Goal: Communication & Community: Answer question/provide support

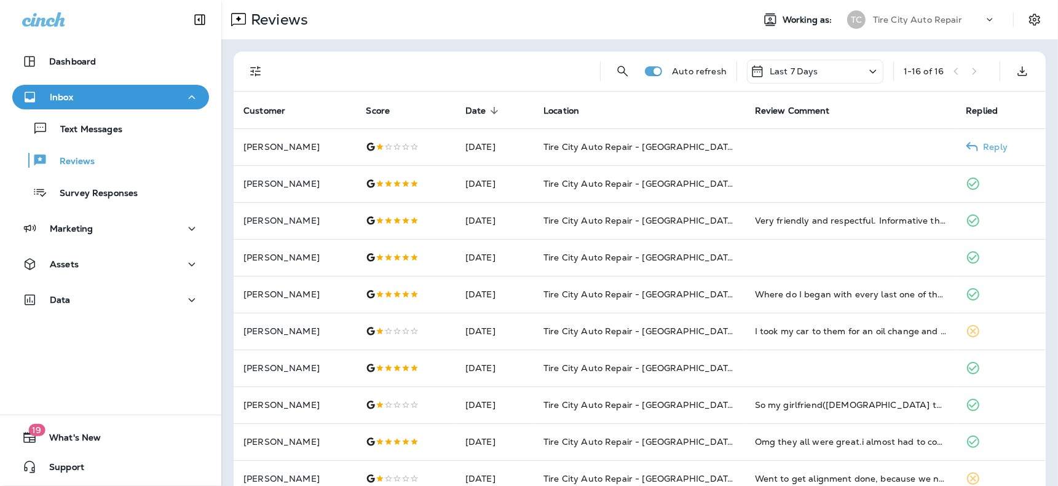
click at [764, 145] on td at bounding box center [851, 147] width 212 height 37
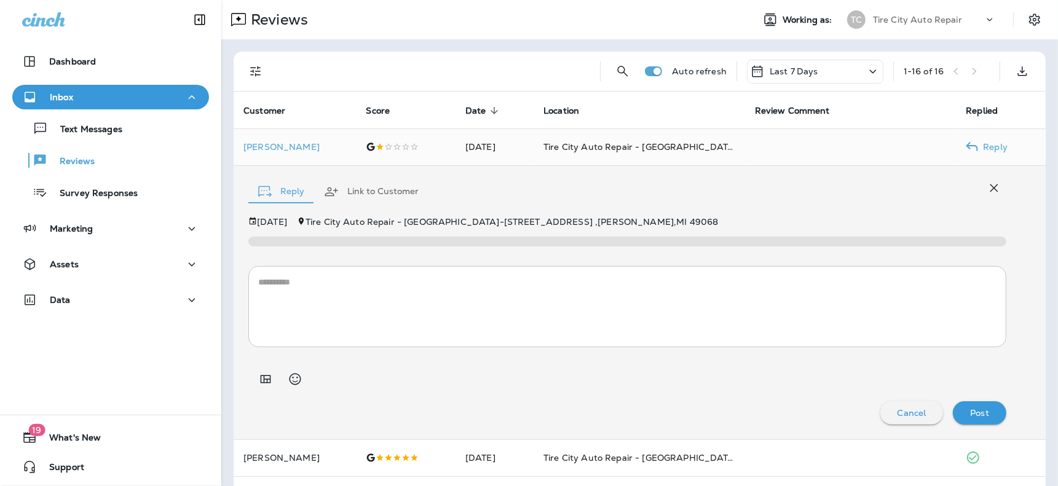
click at [785, 155] on td at bounding box center [851, 147] width 212 height 37
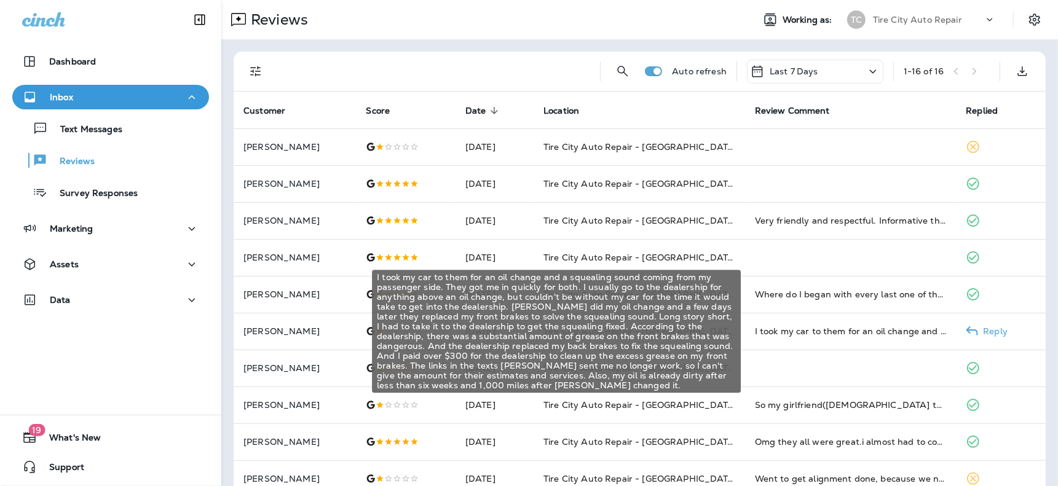
click at [766, 333] on div "I took my car to them for an oil change and a squealing sound coming from my pa…" at bounding box center [851, 331] width 192 height 12
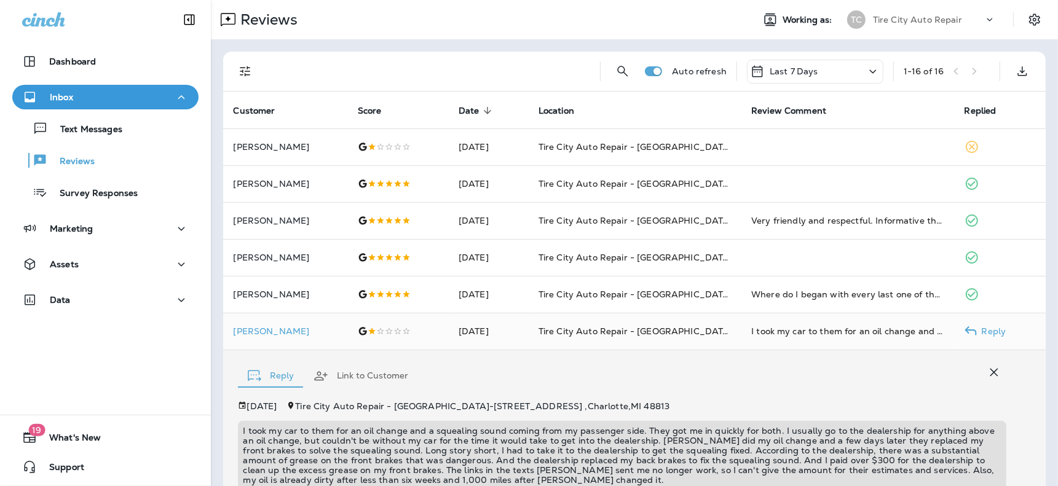
scroll to position [196, 0]
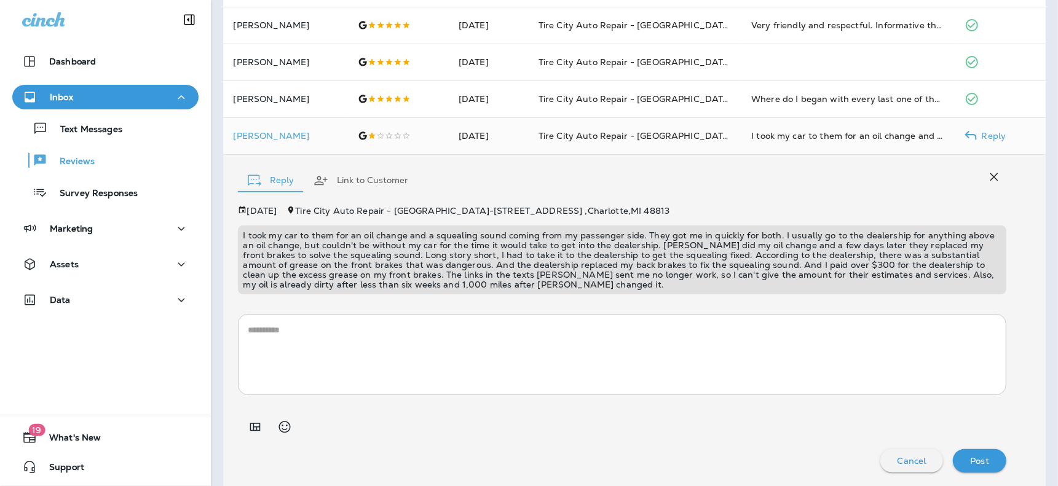
click at [726, 138] on td "Tire City Auto Repair - [GEOGRAPHIC_DATA]" at bounding box center [635, 135] width 213 height 37
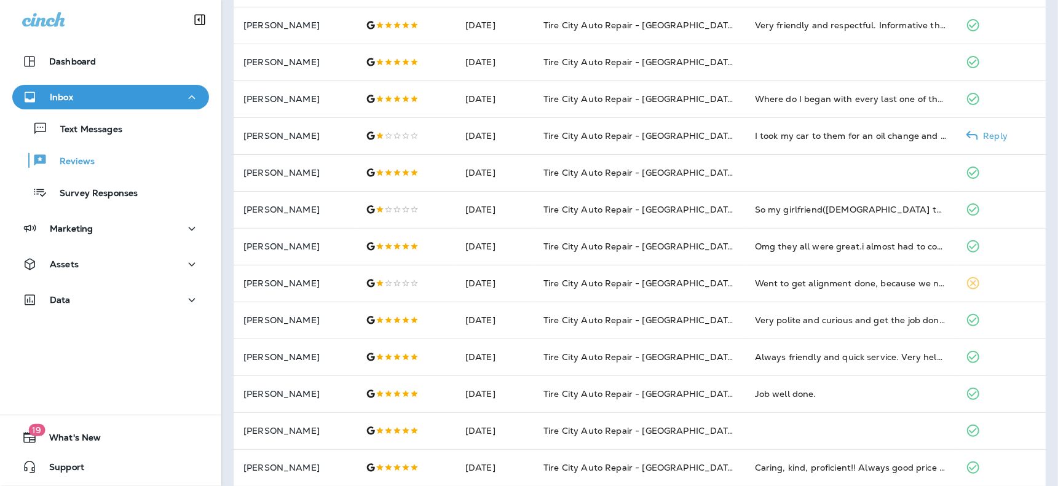
click at [292, 144] on td "[PERSON_NAME]" at bounding box center [295, 135] width 122 height 37
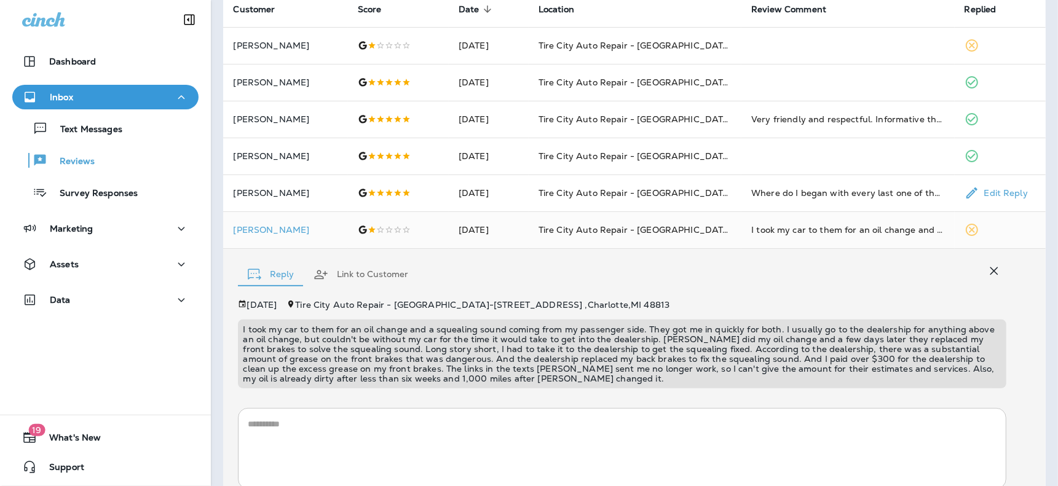
scroll to position [68, 0]
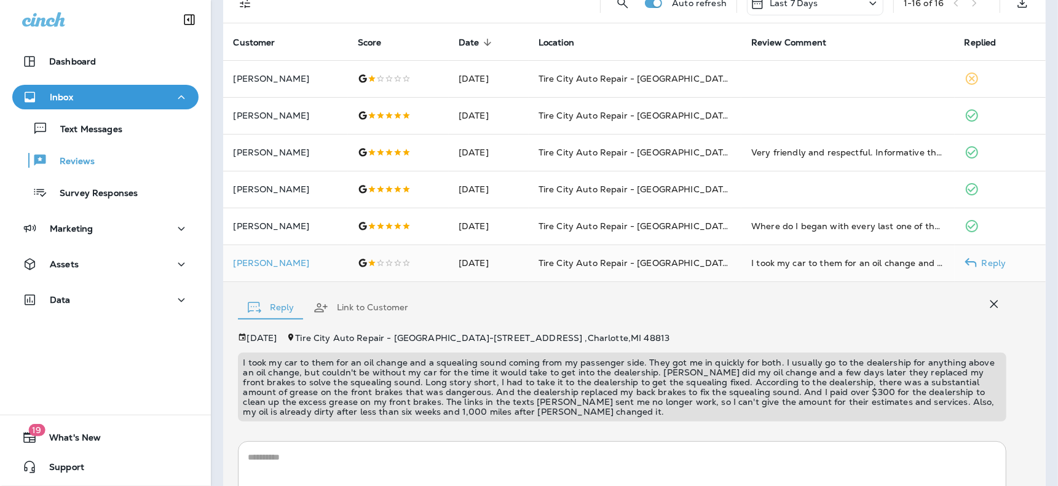
click at [713, 262] on td "Tire City Auto Repair - [GEOGRAPHIC_DATA]" at bounding box center [635, 263] width 213 height 37
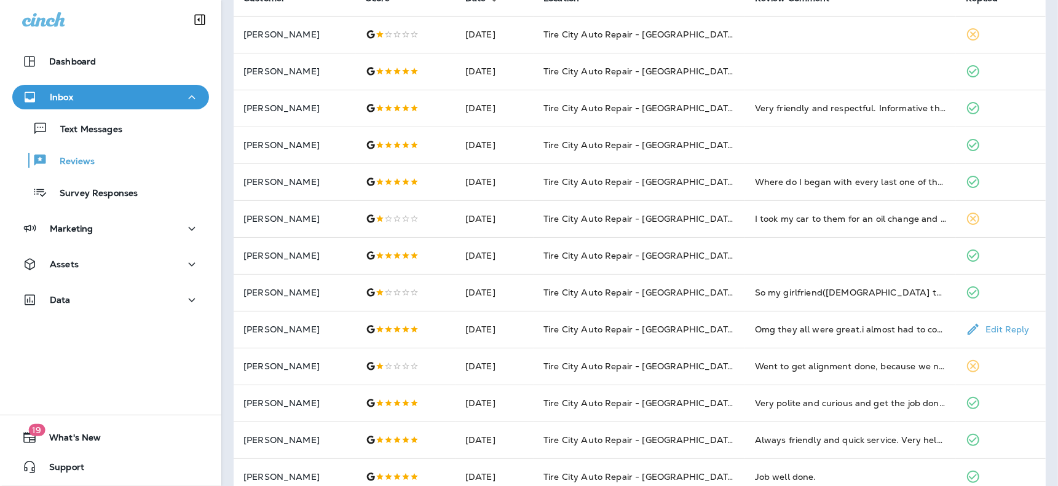
scroll to position [137, 0]
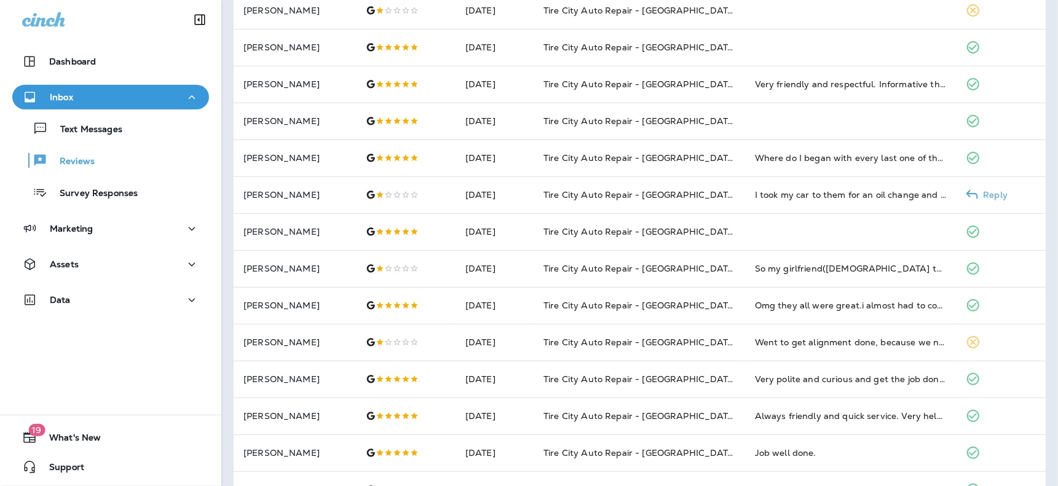
click at [730, 197] on td "Tire City Auto Repair - [GEOGRAPHIC_DATA]" at bounding box center [640, 195] width 212 height 37
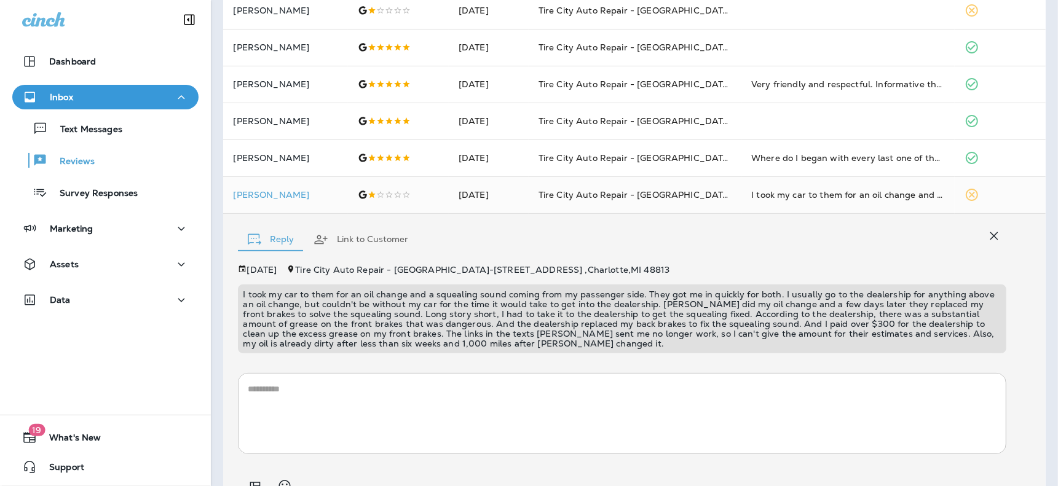
scroll to position [196, 0]
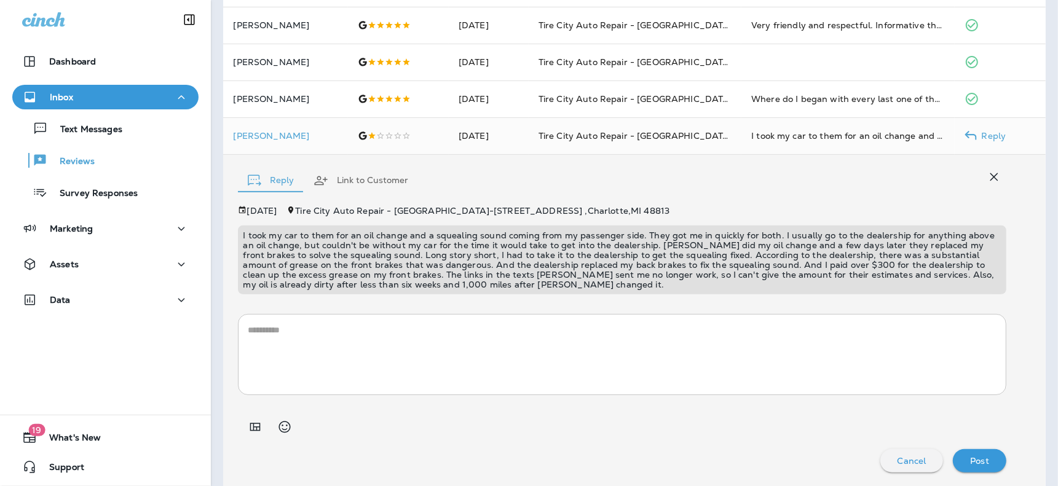
click at [716, 139] on td "Tire City Auto Repair - [GEOGRAPHIC_DATA]" at bounding box center [635, 135] width 213 height 37
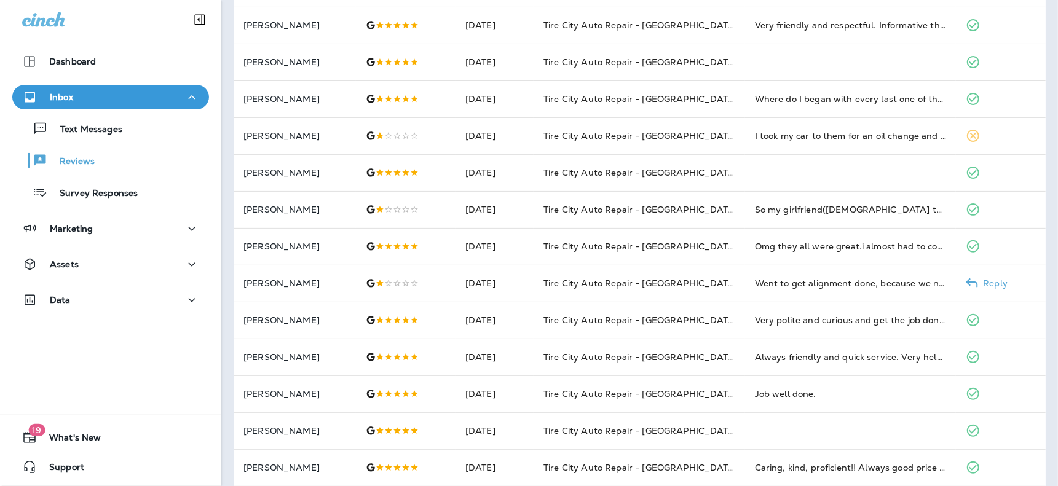
click at [737, 268] on td "Tire City Auto Repair - [GEOGRAPHIC_DATA]" at bounding box center [640, 283] width 212 height 37
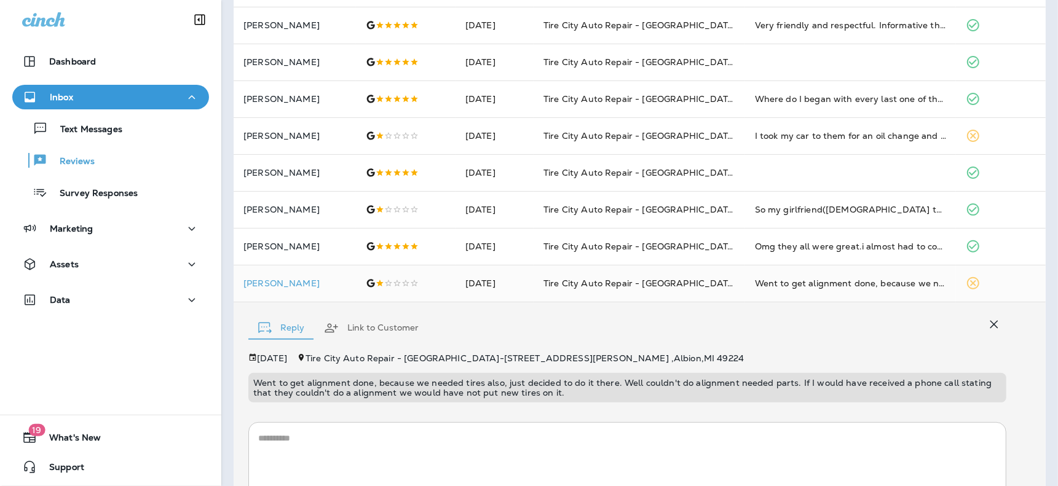
scroll to position [304, 0]
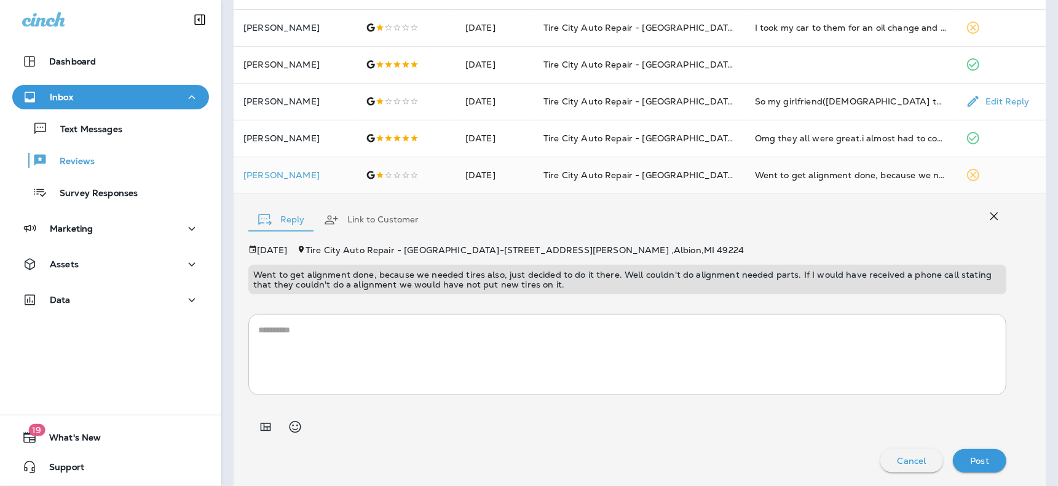
click at [731, 113] on td "Tire City Auto Repair - [GEOGRAPHIC_DATA]" at bounding box center [640, 101] width 212 height 37
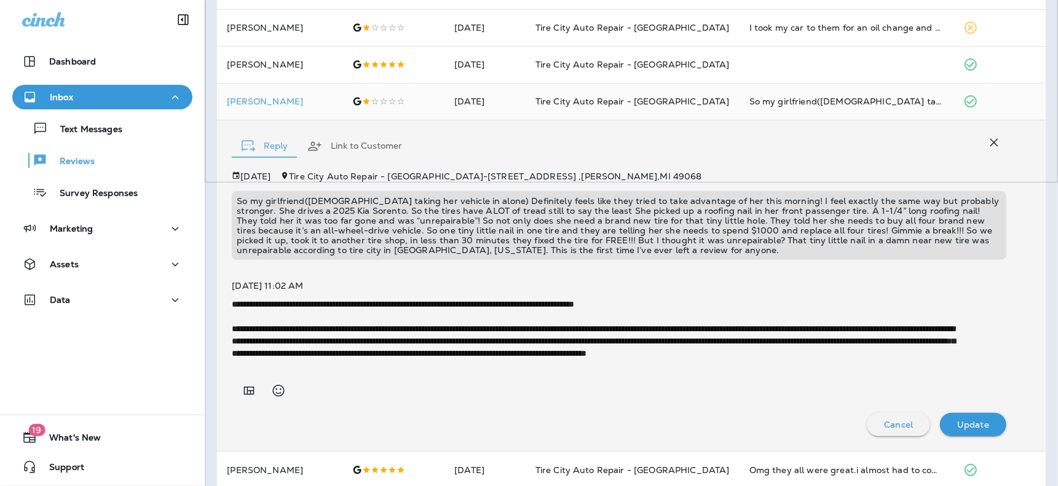
click at [987, 146] on icon "button" at bounding box center [994, 142] width 15 height 15
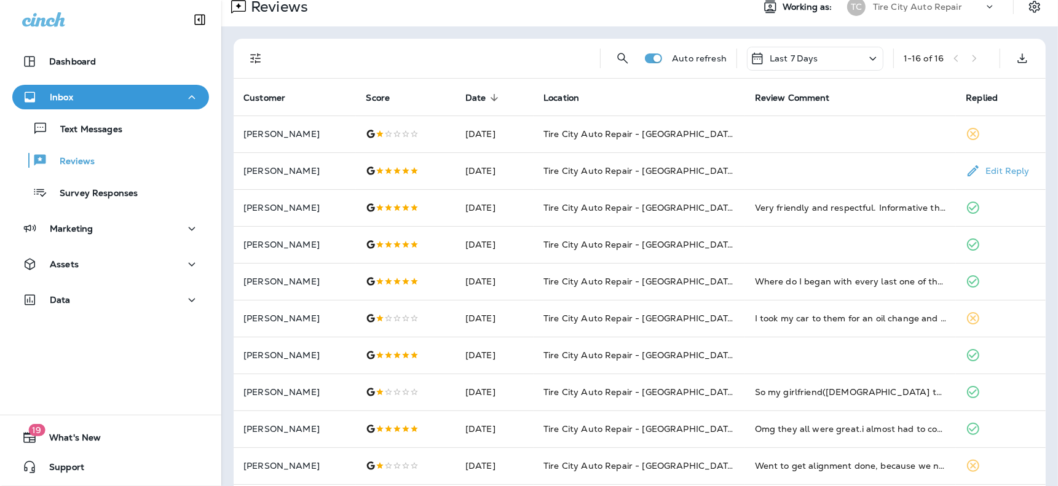
scroll to position [0, 0]
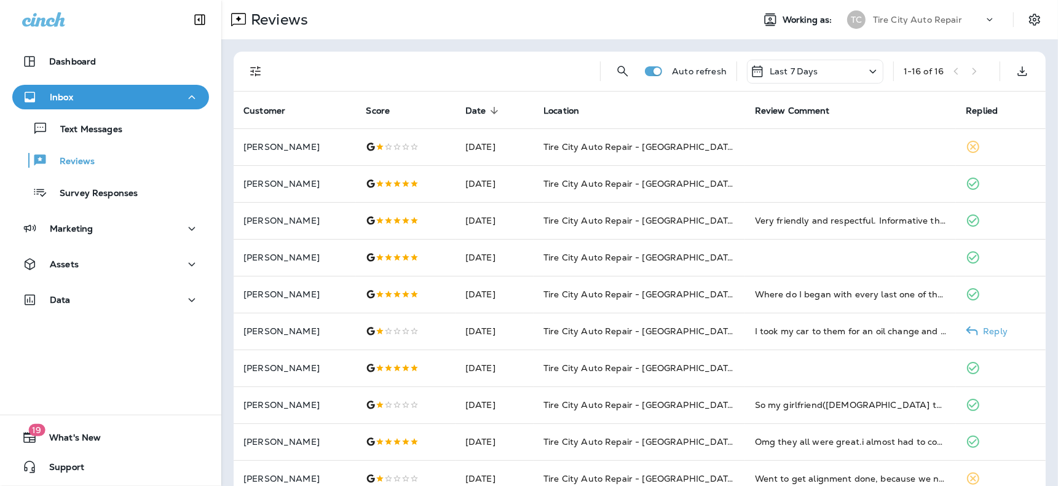
click at [731, 320] on td "Tire City Auto Repair - [GEOGRAPHIC_DATA]" at bounding box center [640, 331] width 212 height 37
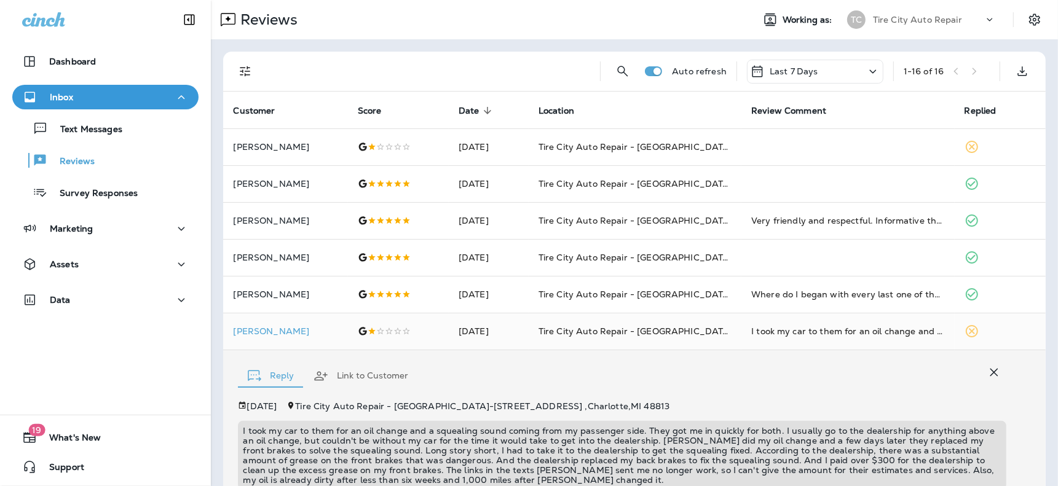
scroll to position [196, 0]
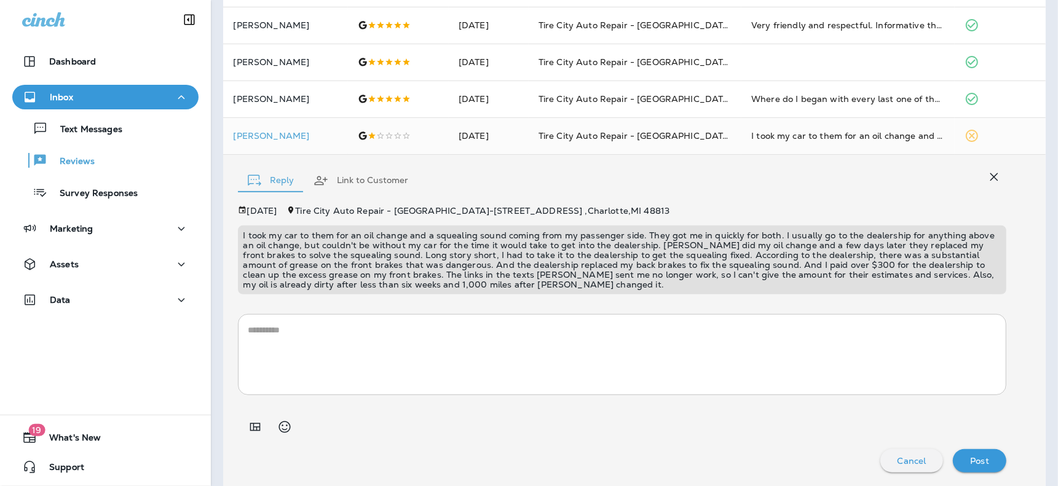
drag, startPoint x: 242, startPoint y: 236, endPoint x: 573, endPoint y: 286, distance: 334.0
click at [573, 286] on div "Reply Link to Customer [DATE] Tire City Auto Repair - [GEOGRAPHIC_DATA] - [STRE…" at bounding box center [634, 321] width 823 height 333
copy p "I took my car to them for an oil change and a squealing sound coming from my pa…"
click at [370, 300] on div "[DATE] Tire City Auto Repair - [GEOGRAPHIC_DATA] - [STREET_ADDRESS] * ​ Cancel …" at bounding box center [622, 339] width 769 height 267
click at [344, 344] on textarea at bounding box center [622, 355] width 749 height 62
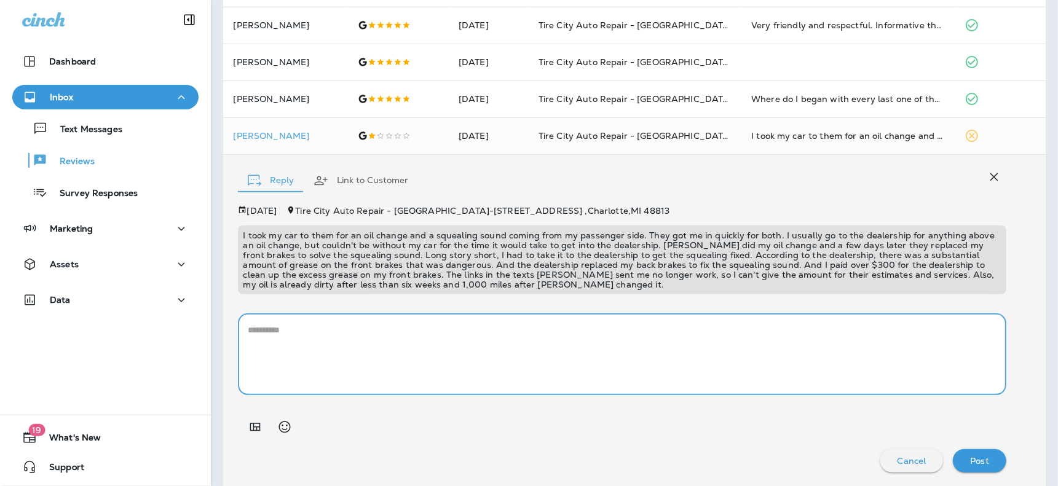
paste textarea "**********"
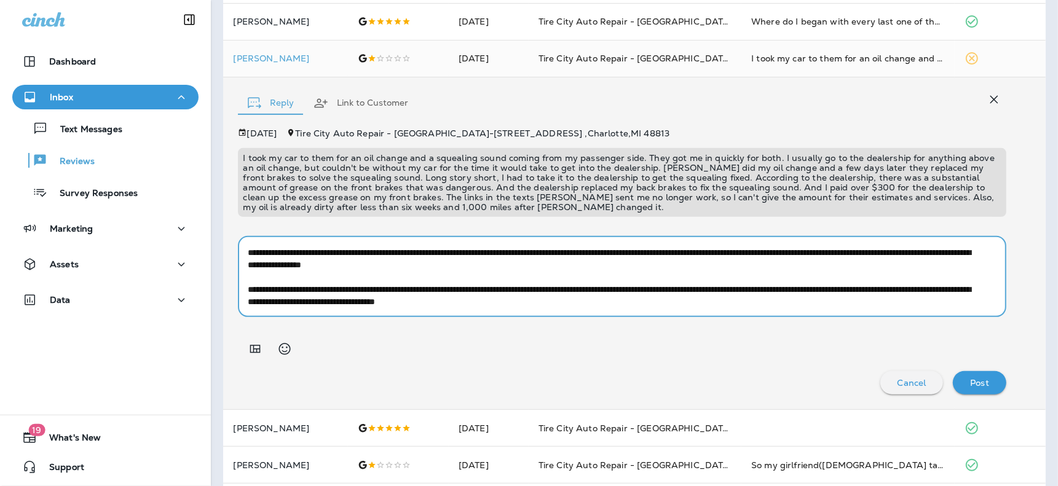
scroll to position [341, 0]
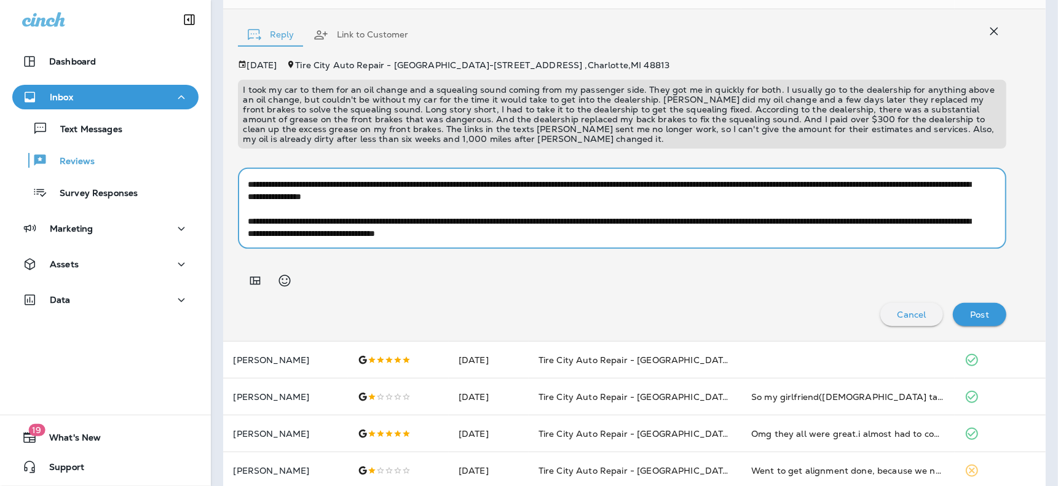
click at [717, 231] on textarea "**********" at bounding box center [614, 209] width 732 height 62
paste textarea "**********"
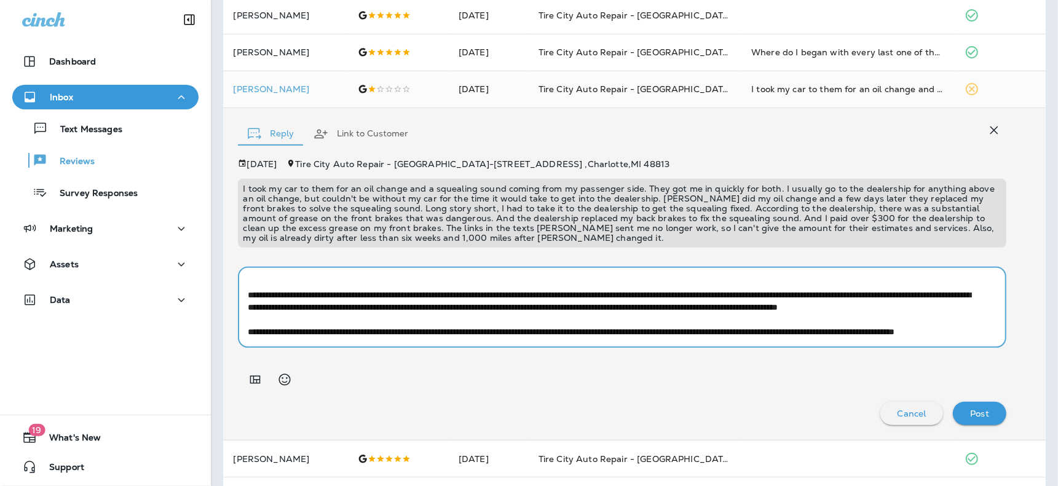
scroll to position [273, 0]
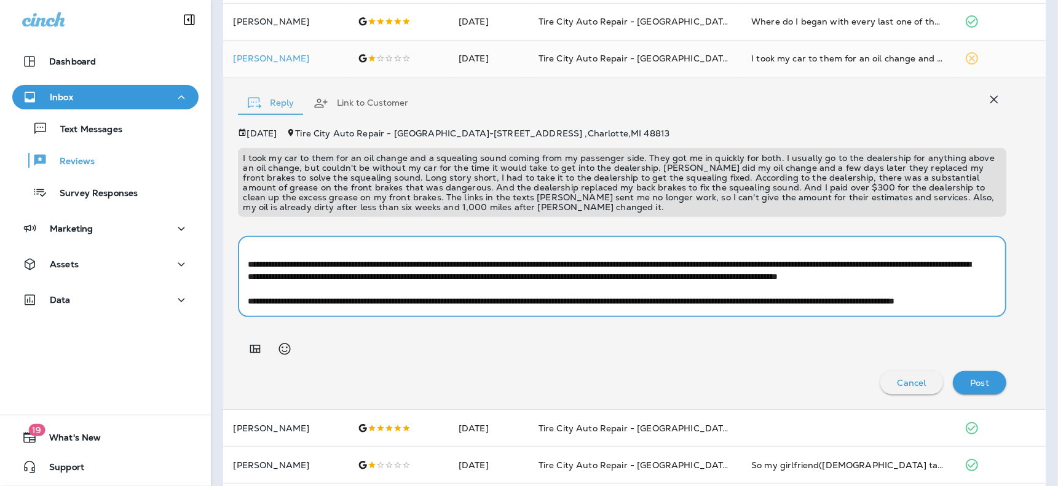
type textarea "**********"
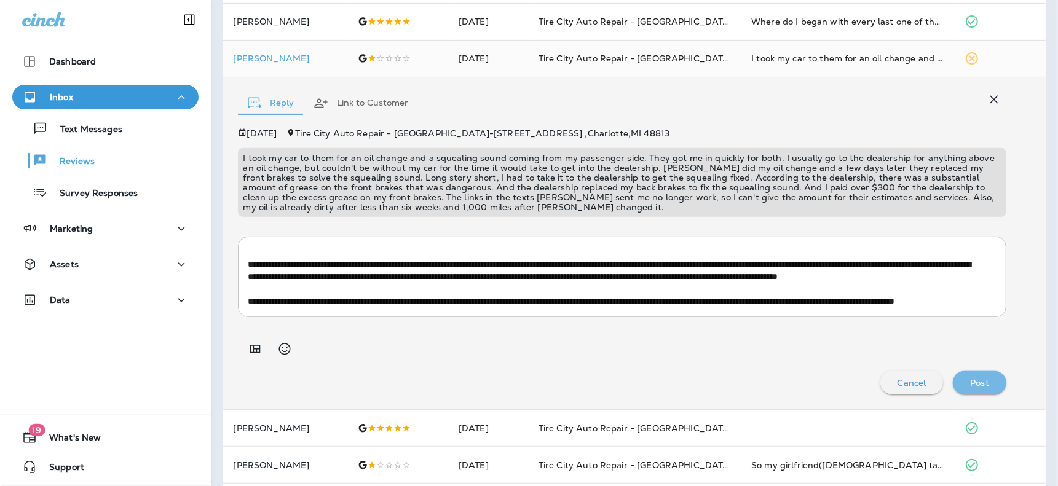
click at [990, 383] on button "Post" at bounding box center [980, 382] width 54 height 23
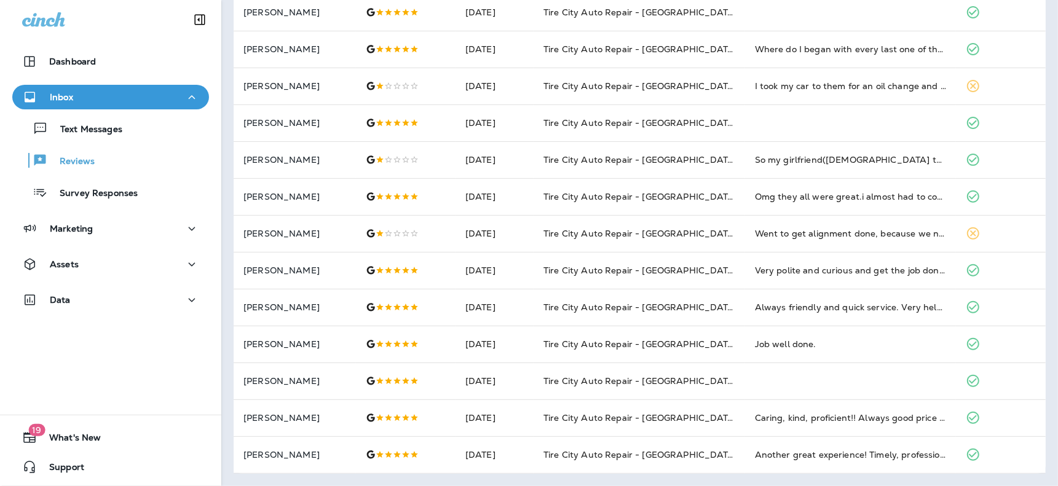
scroll to position [244, 0]
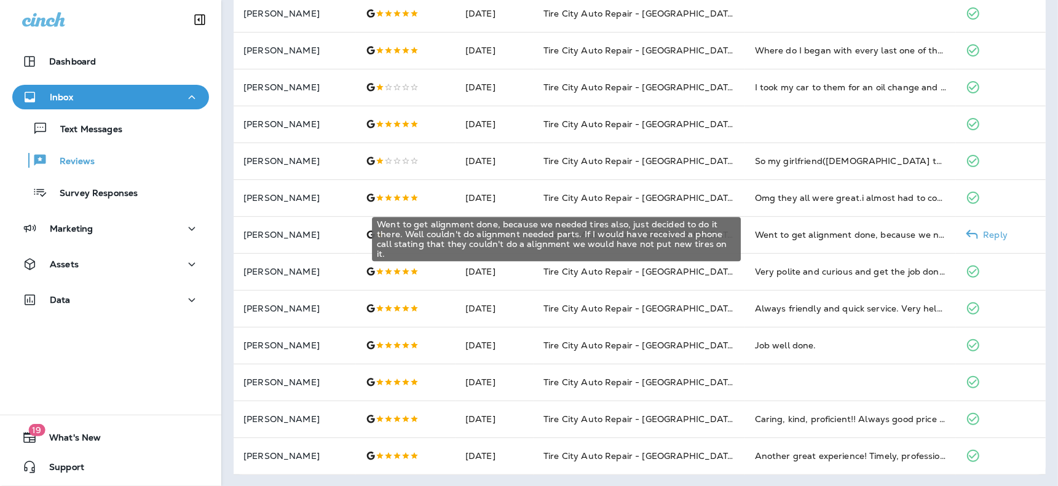
click at [770, 236] on div "Went to get alignment done, because we needed tires also, just decided to do it…" at bounding box center [851, 235] width 192 height 12
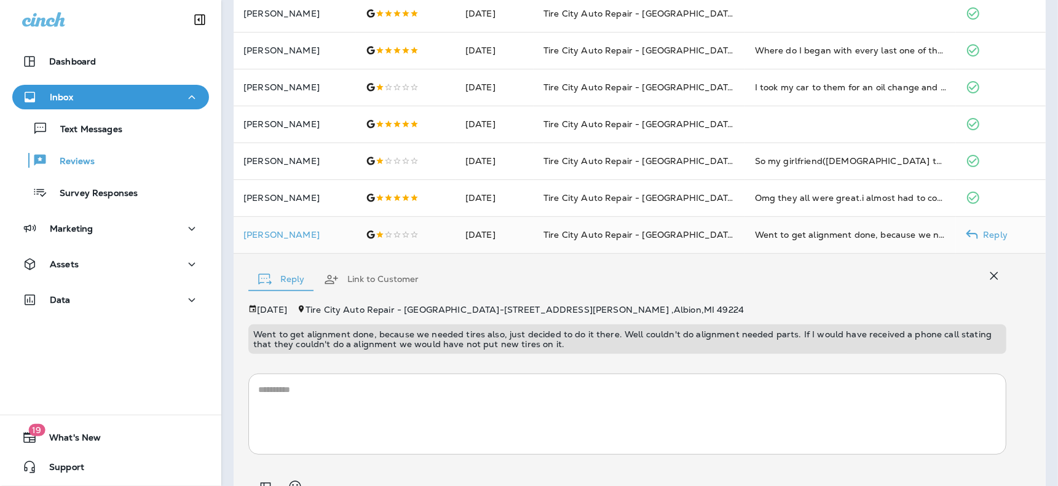
scroll to position [304, 0]
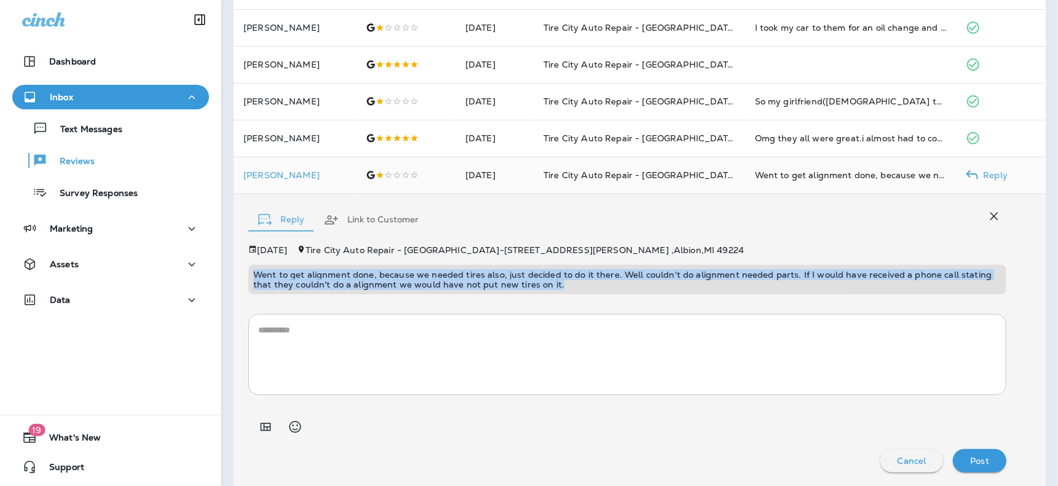
drag, startPoint x: 592, startPoint y: 286, endPoint x: 254, endPoint y: 269, distance: 338.7
click at [254, 270] on p "Went to get alignment done, because we needed tires also, just decided to do it…" at bounding box center [627, 280] width 748 height 20
copy p "Went to get alignment done, because we needed tires also, just decided to do it…"
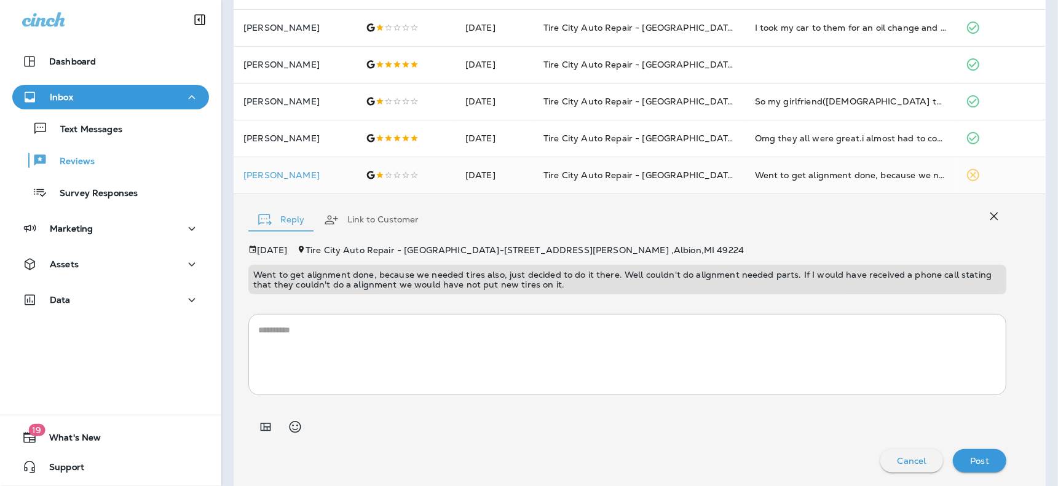
drag, startPoint x: 438, startPoint y: 316, endPoint x: 351, endPoint y: 332, distance: 89.4
click at [351, 332] on textarea at bounding box center [627, 355] width 739 height 62
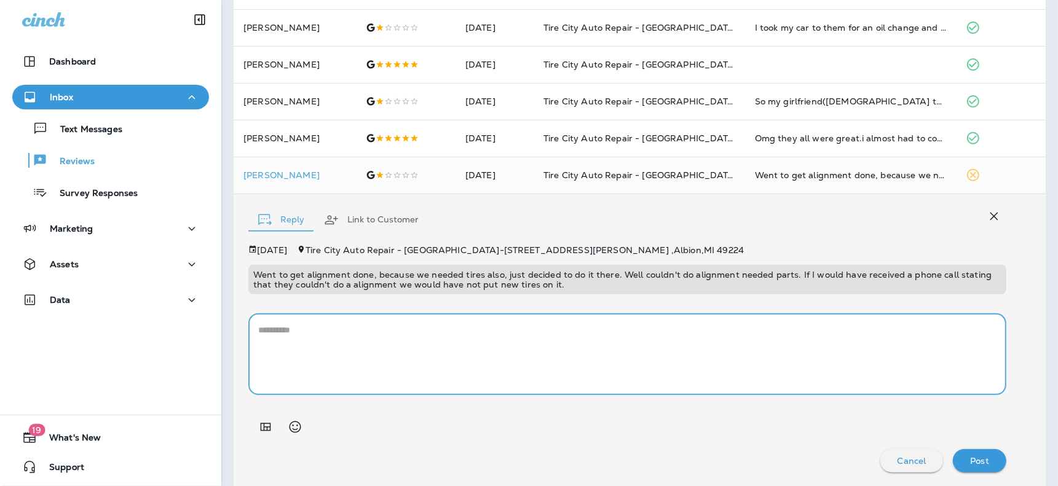
paste textarea "**********"
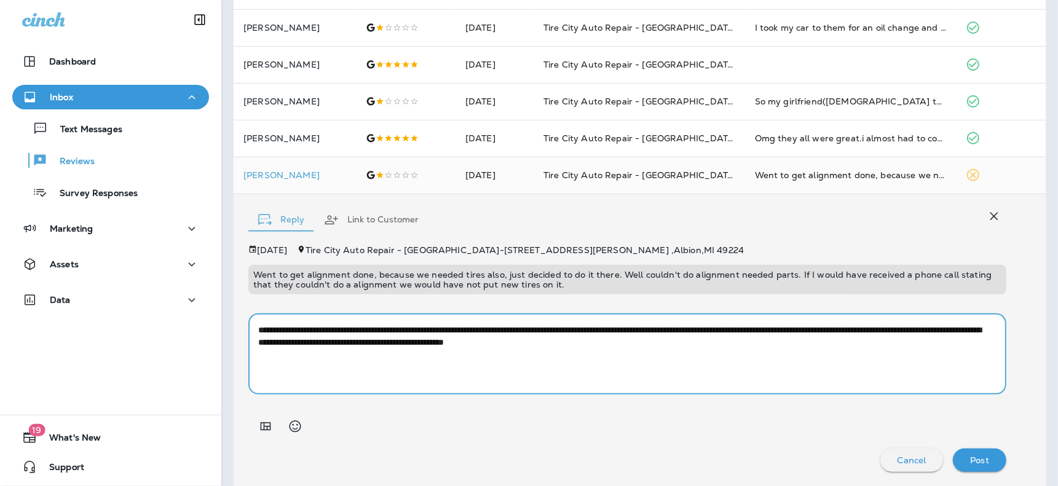
paste textarea "**********"
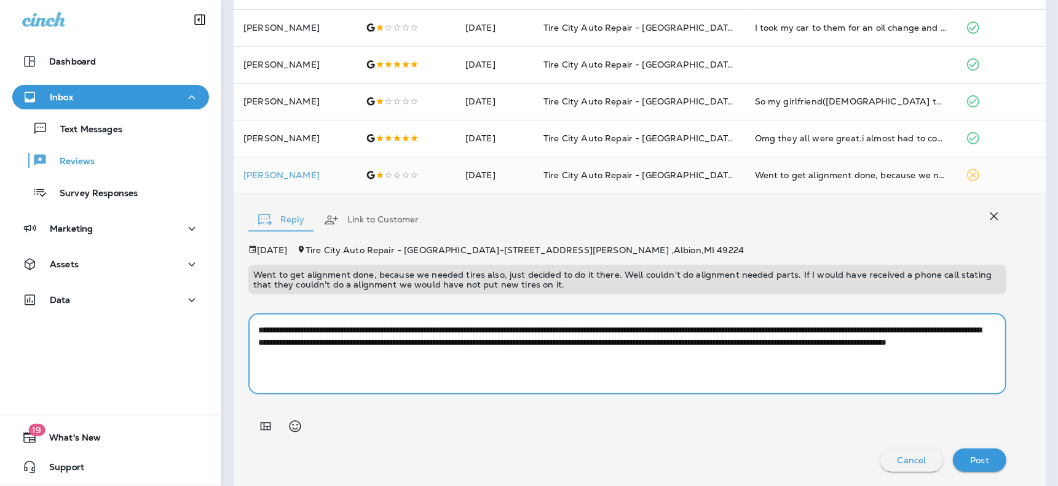
type textarea "**********"
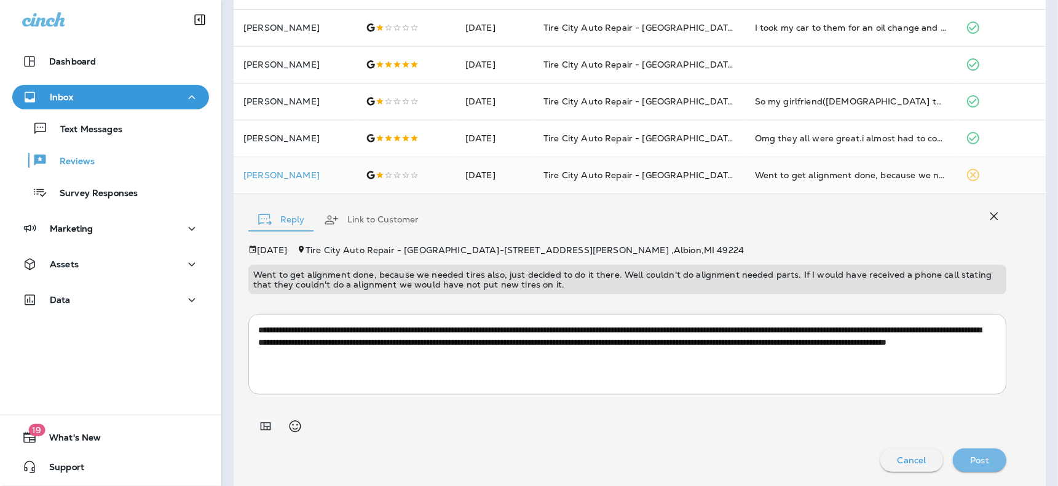
click at [976, 459] on p "Post" at bounding box center [979, 461] width 19 height 10
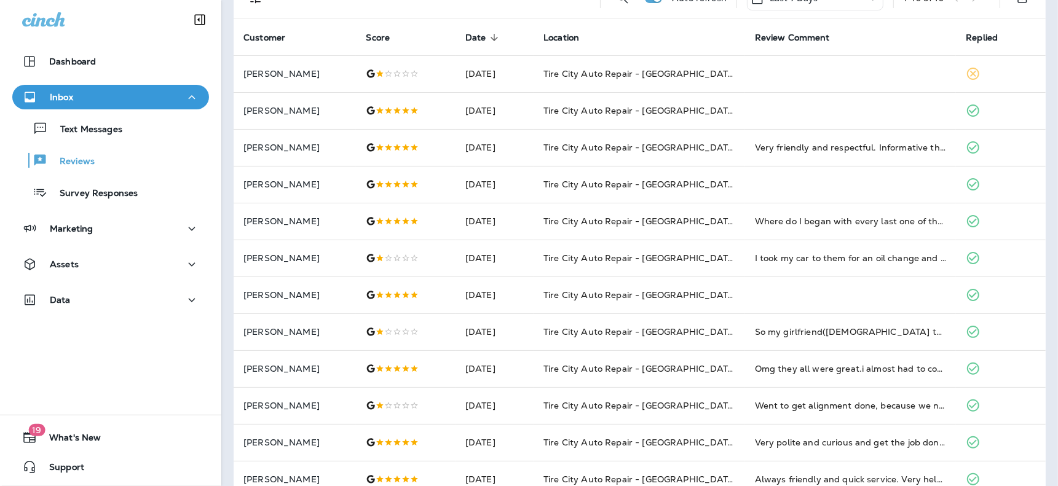
scroll to position [0, 0]
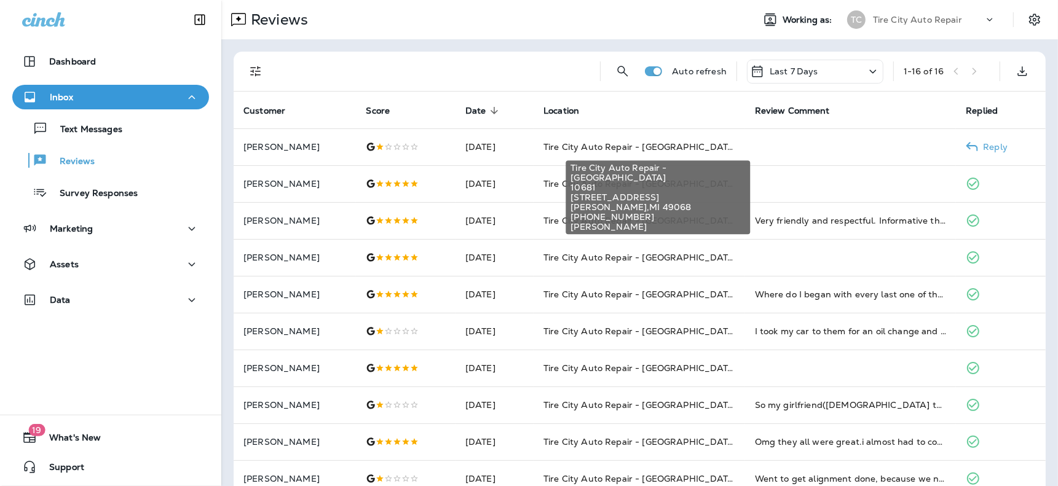
click at [700, 146] on span "Tire City Auto Repair - [GEOGRAPHIC_DATA]" at bounding box center [641, 146] width 194 height 11
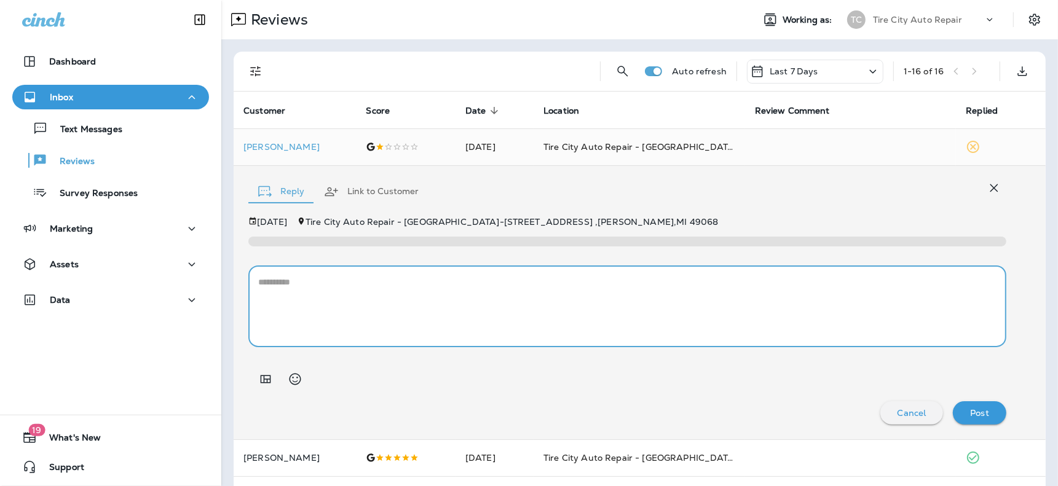
paste textarea "**********"
type textarea "**********"
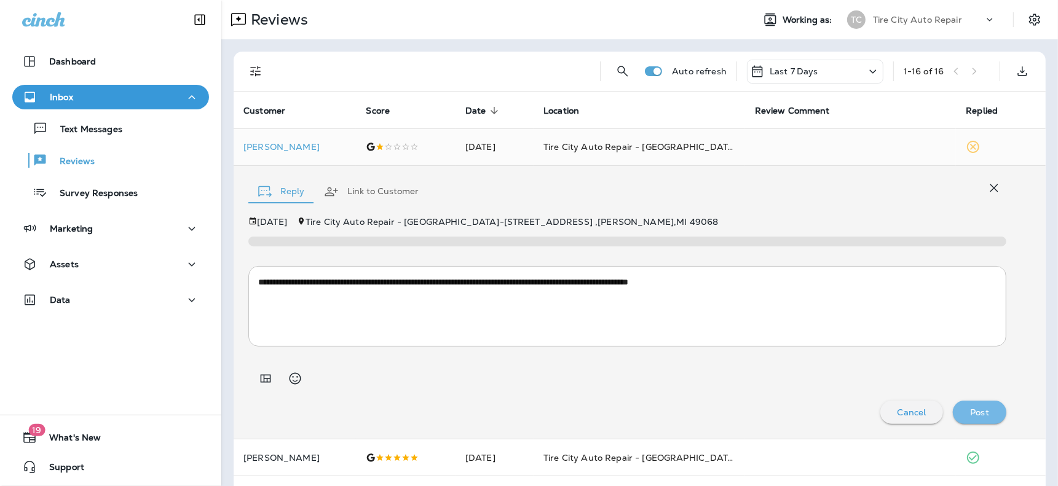
click at [993, 410] on button "Post" at bounding box center [980, 412] width 54 height 23
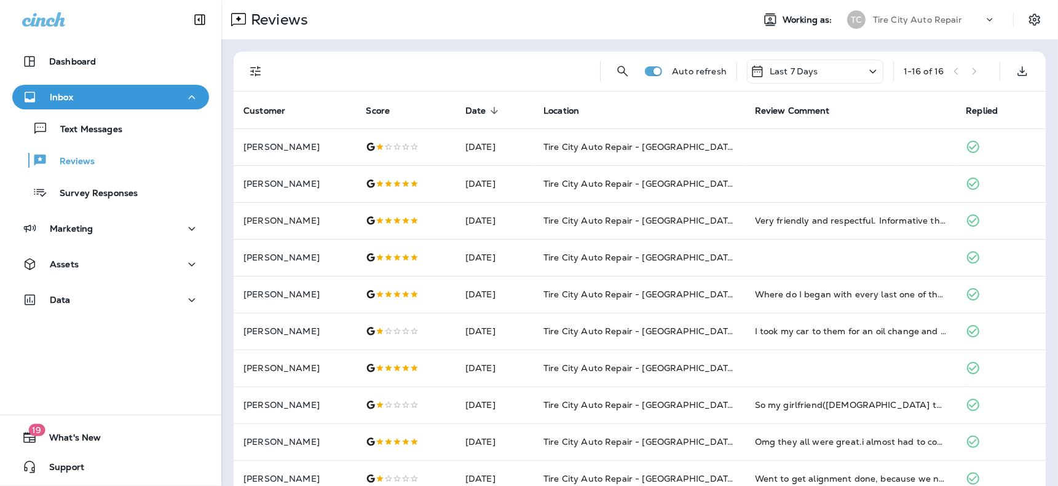
click at [866, 71] on icon at bounding box center [873, 71] width 15 height 15
click at [595, 82] on div "Auto refresh Last 7 Days 1 - 16 of 16" at bounding box center [643, 71] width 798 height 39
click at [263, 69] on icon "Filters" at bounding box center [255, 71] width 15 height 15
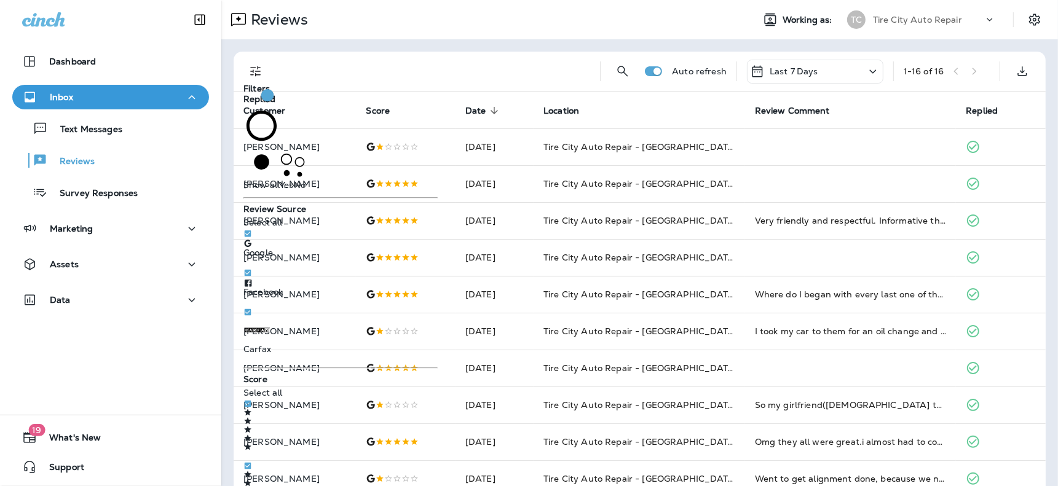
scroll to position [339, 0]
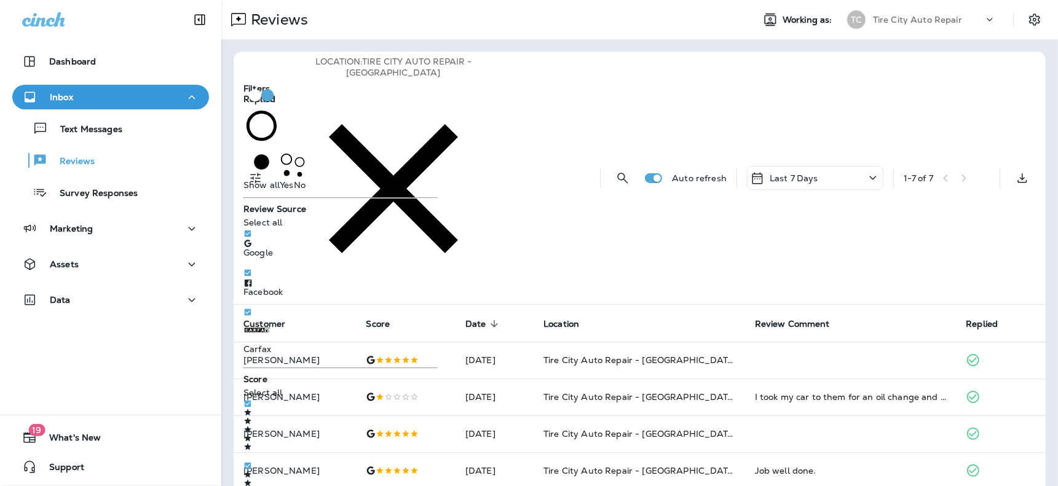
click at [806, 166] on div "Last 7 Days" at bounding box center [815, 178] width 137 height 24
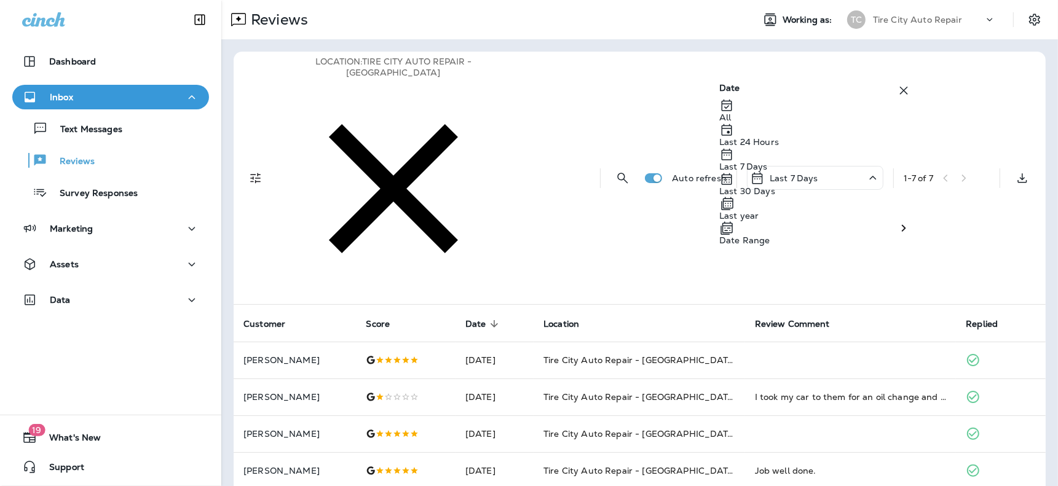
click at [808, 221] on div "Last year" at bounding box center [816, 208] width 192 height 25
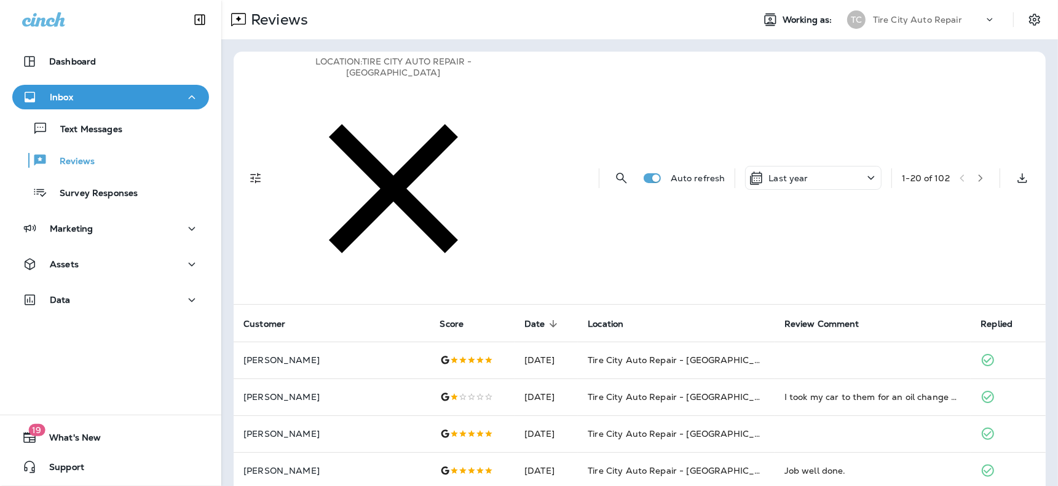
click at [978, 169] on button "button" at bounding box center [981, 178] width 18 height 18
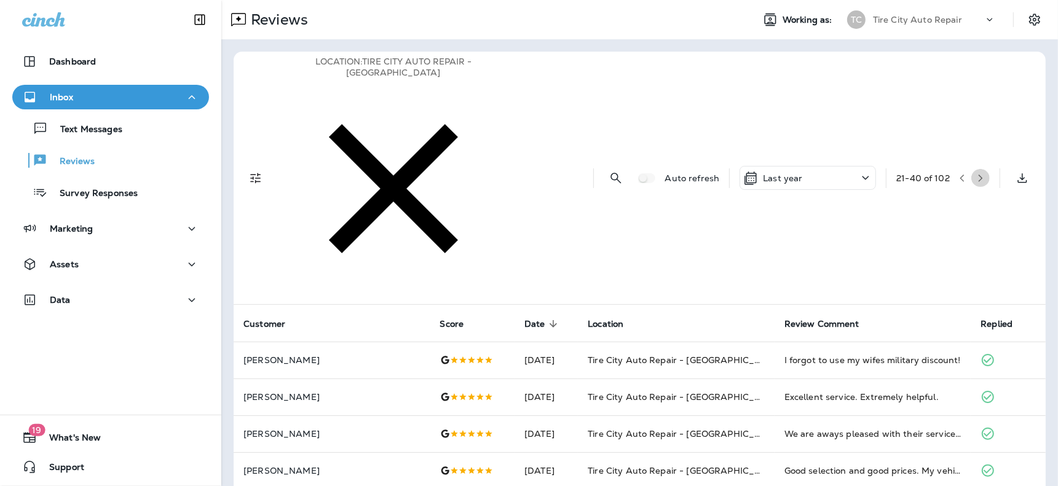
click at [977, 174] on icon "button" at bounding box center [981, 178] width 9 height 9
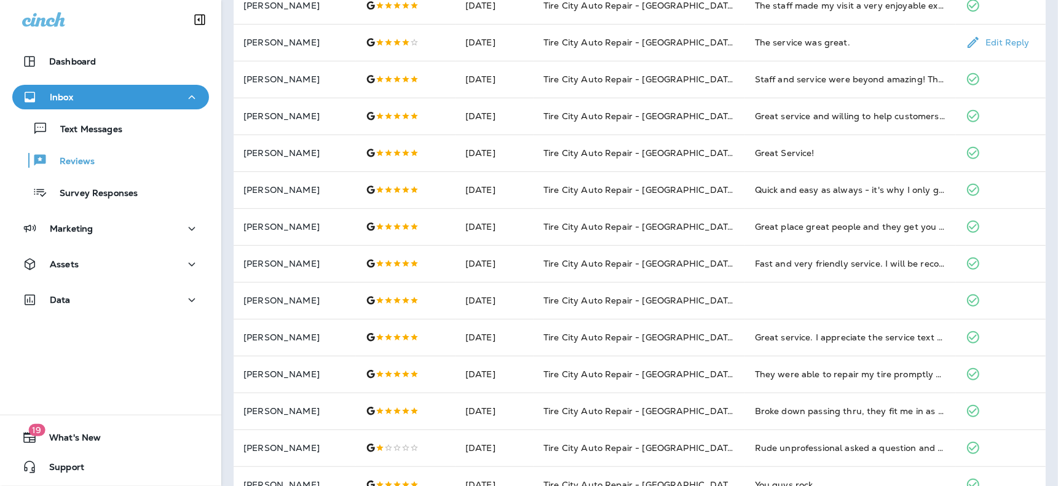
scroll to position [392, 0]
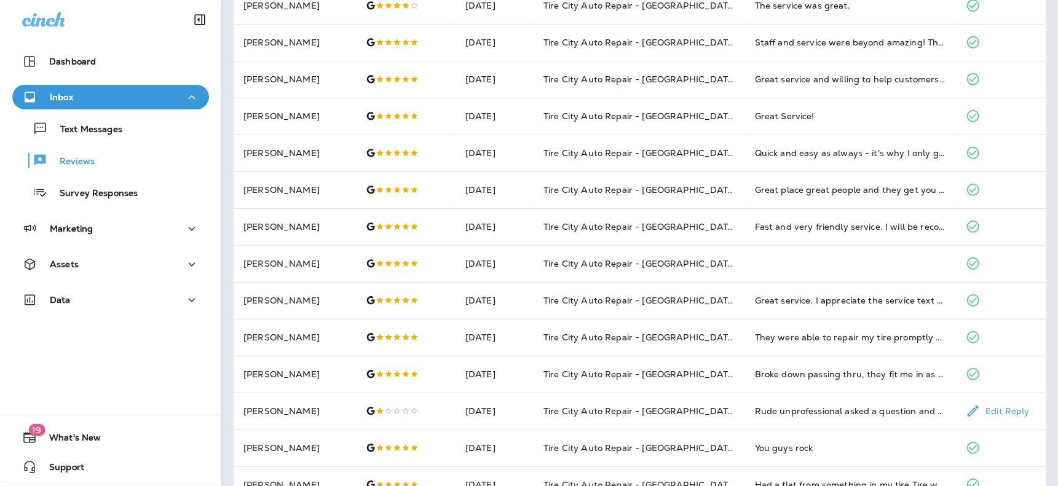
click at [326, 393] on td "[PERSON_NAME]" at bounding box center [295, 411] width 122 height 37
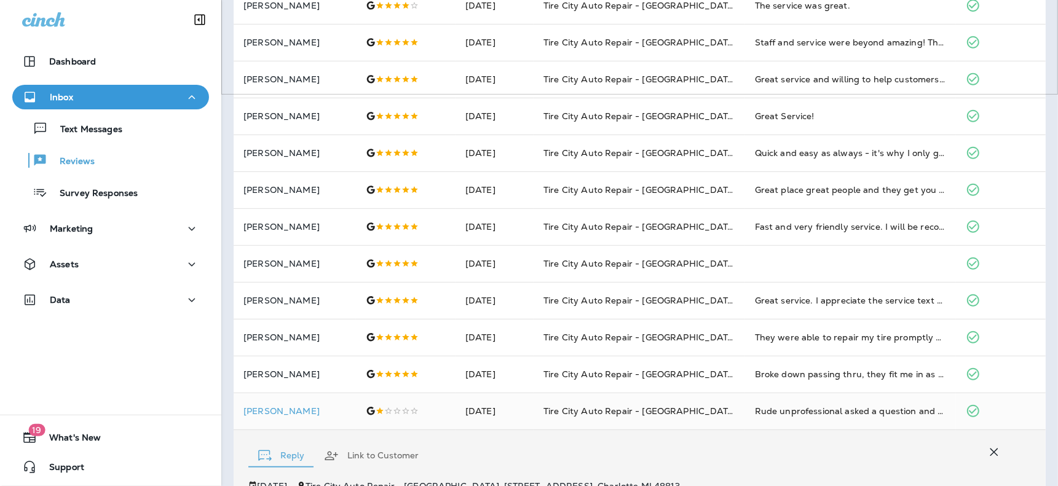
scroll to position [415, 0]
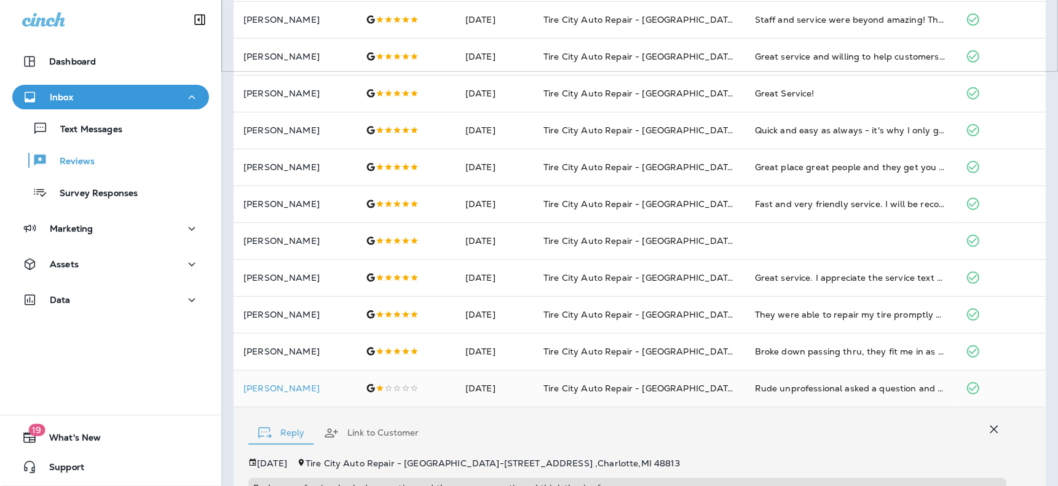
click at [969, 411] on div "Reply Link to Customer" at bounding box center [627, 430] width 758 height 38
click at [987, 423] on icon "button" at bounding box center [994, 430] width 15 height 15
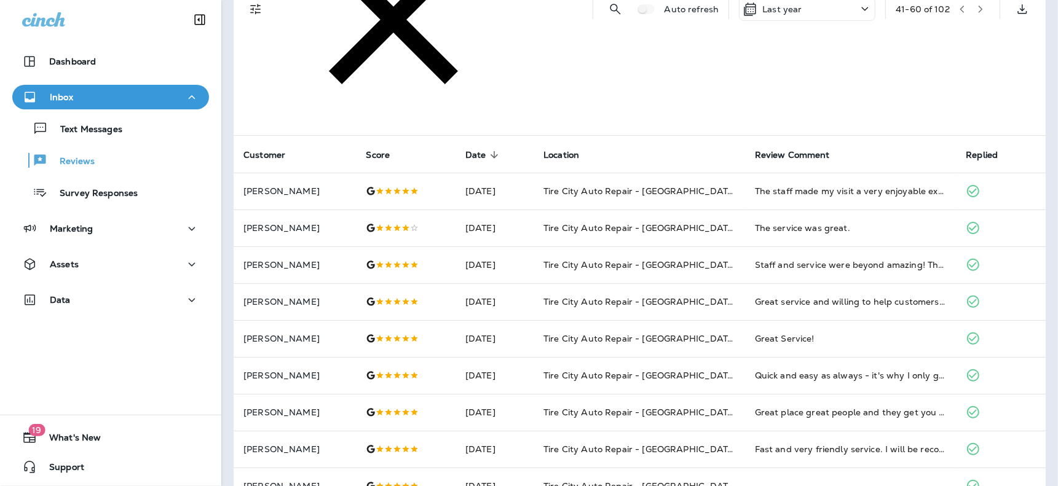
scroll to position [0, 0]
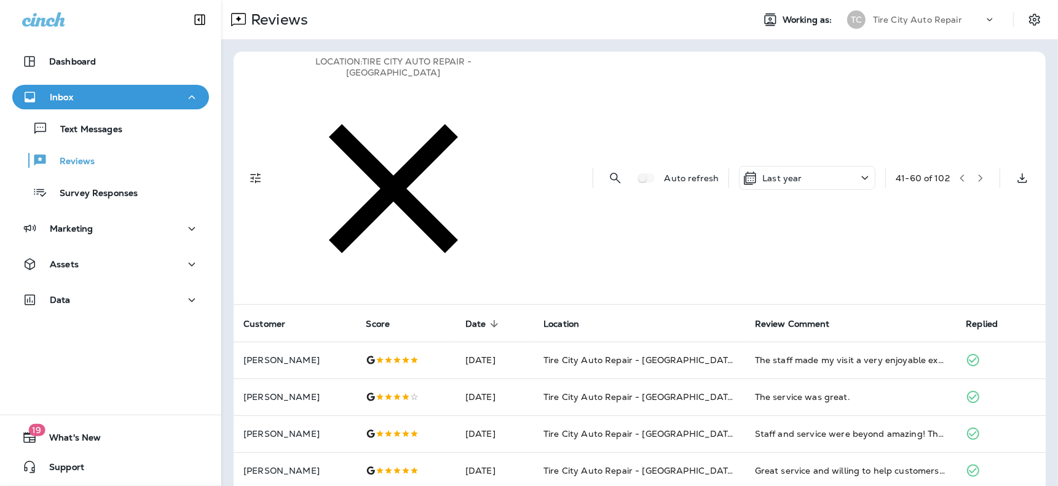
click at [977, 174] on icon "button" at bounding box center [981, 178] width 9 height 9
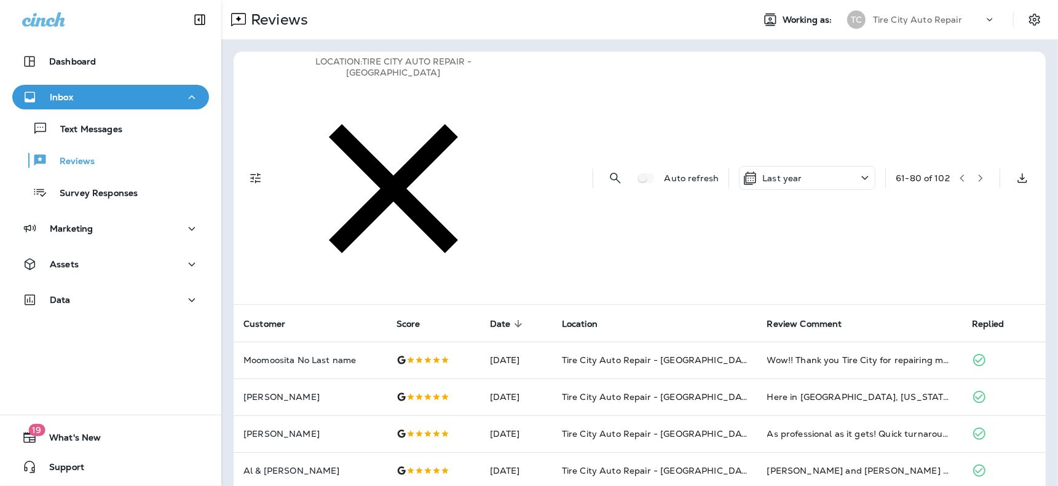
click at [975, 169] on button "button" at bounding box center [981, 178] width 18 height 18
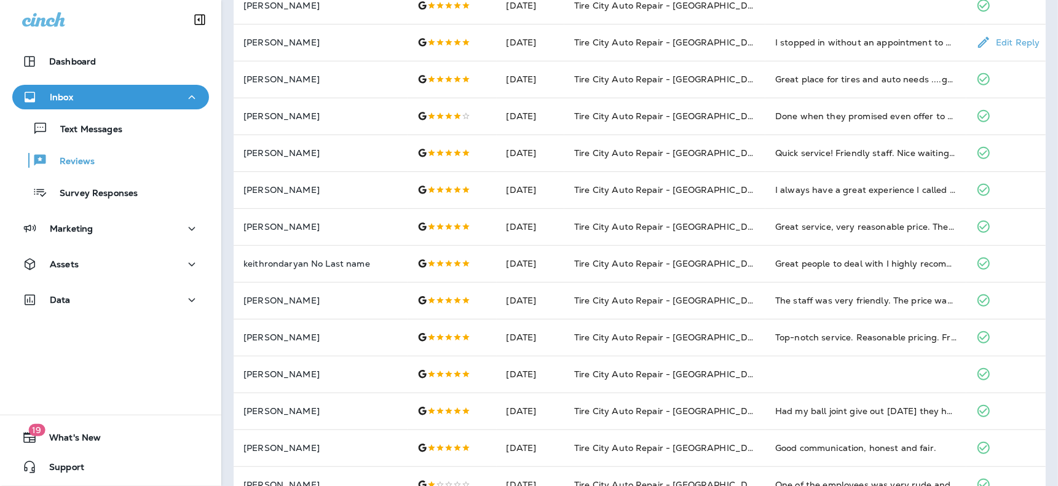
scroll to position [323, 0]
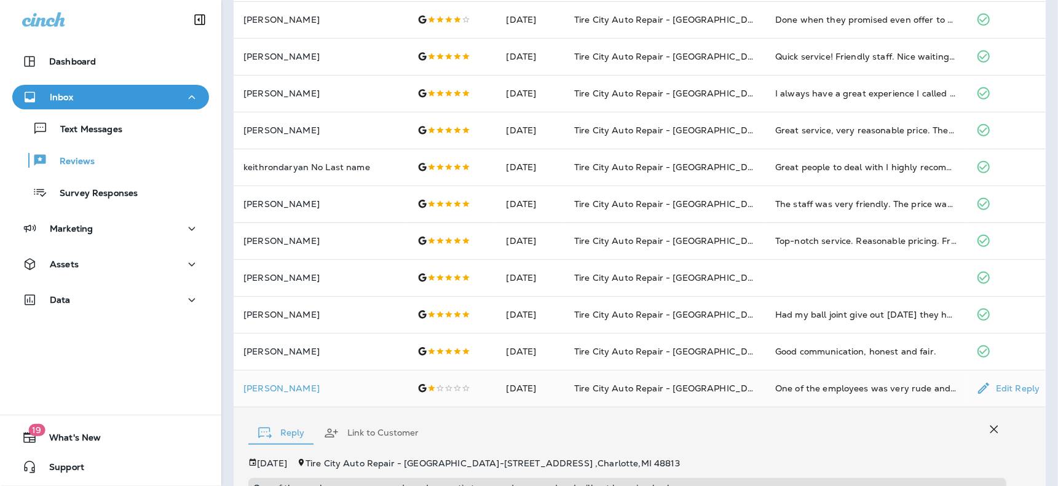
click at [987, 423] on icon "button" at bounding box center [994, 430] width 15 height 15
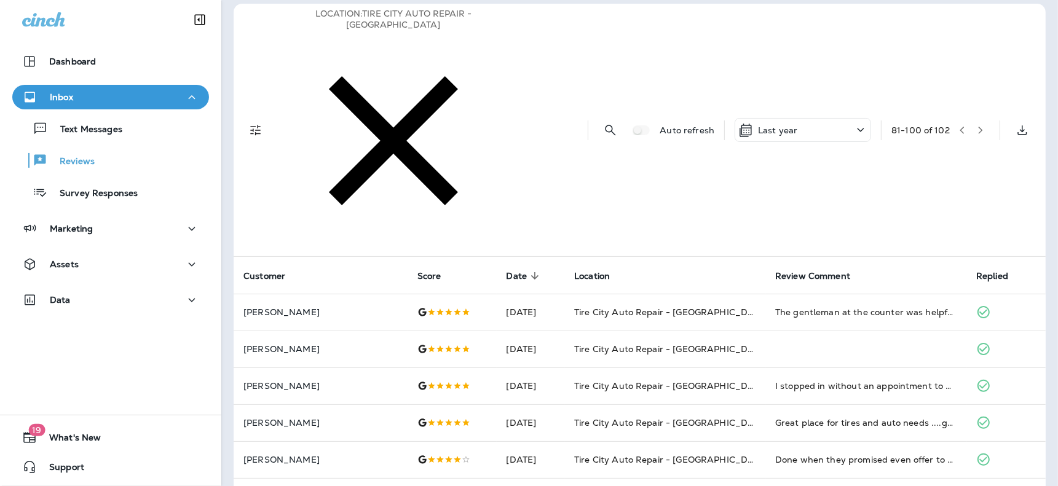
scroll to position [0, 0]
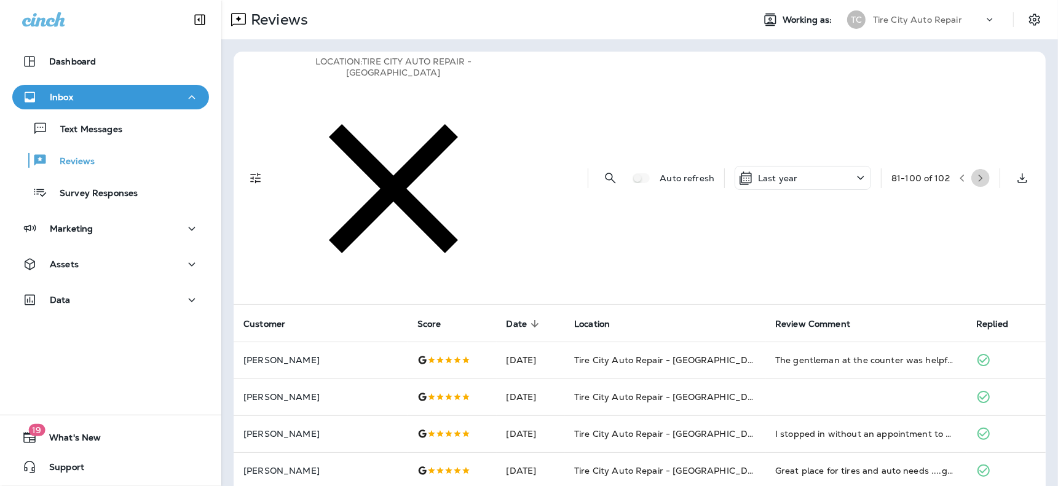
click at [977, 174] on icon "button" at bounding box center [981, 178] width 9 height 9
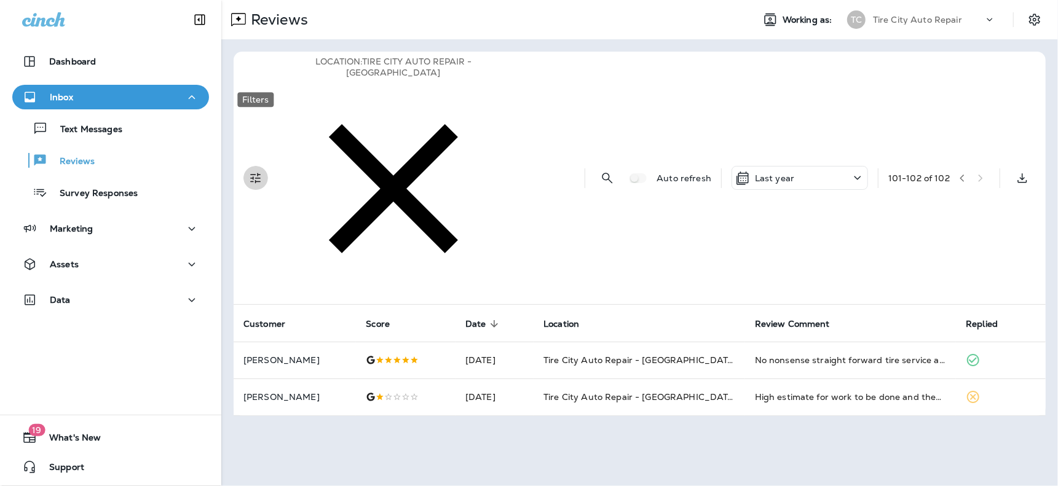
click at [260, 171] on icon "Filters" at bounding box center [255, 178] width 15 height 15
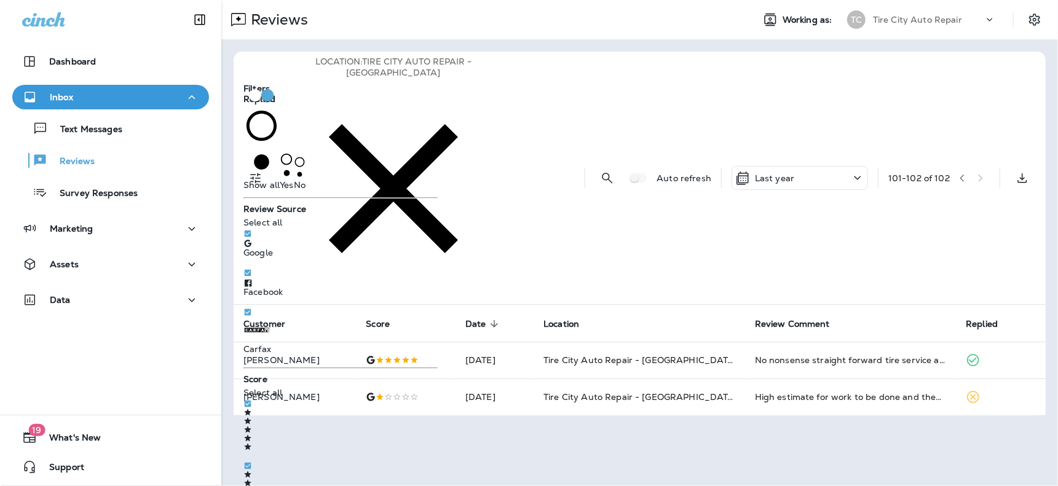
scroll to position [339, 0]
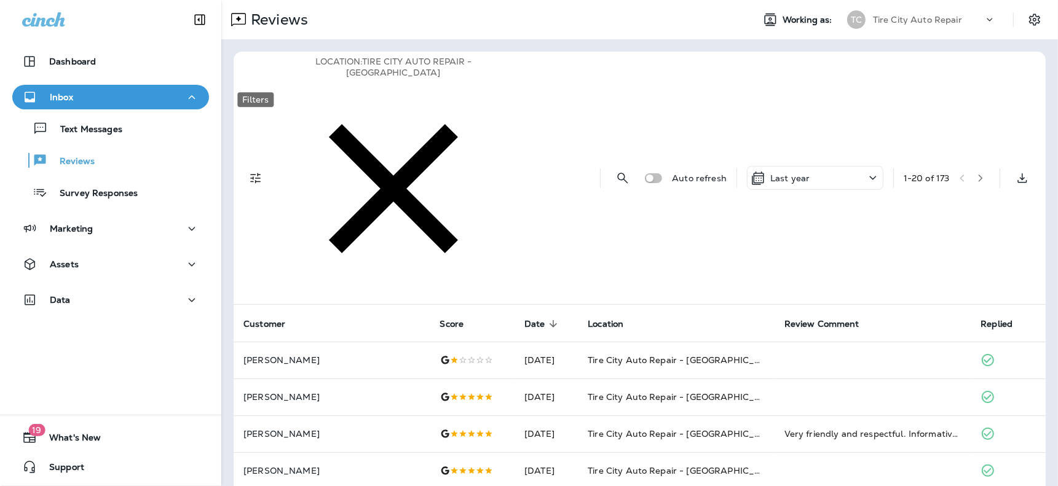
click at [250, 171] on icon "Filters" at bounding box center [255, 178] width 15 height 15
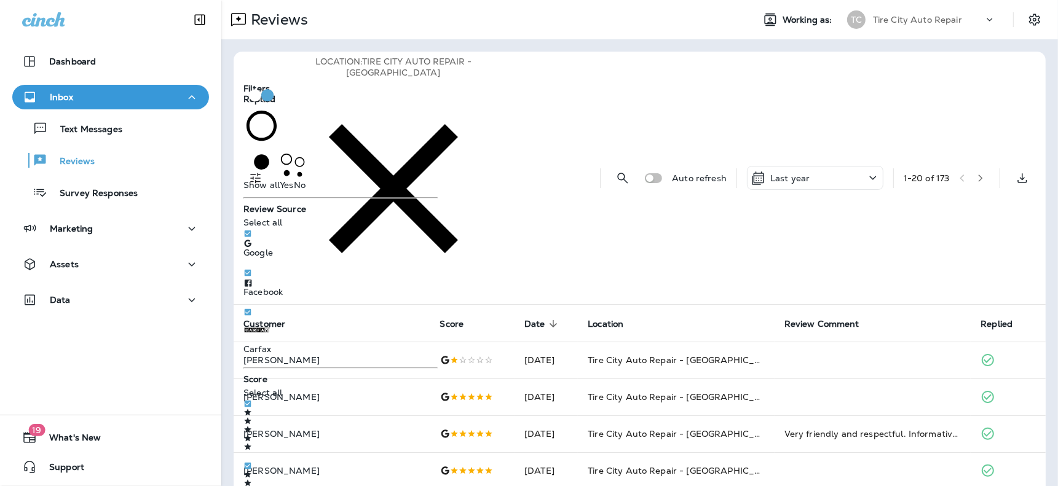
scroll to position [339, 0]
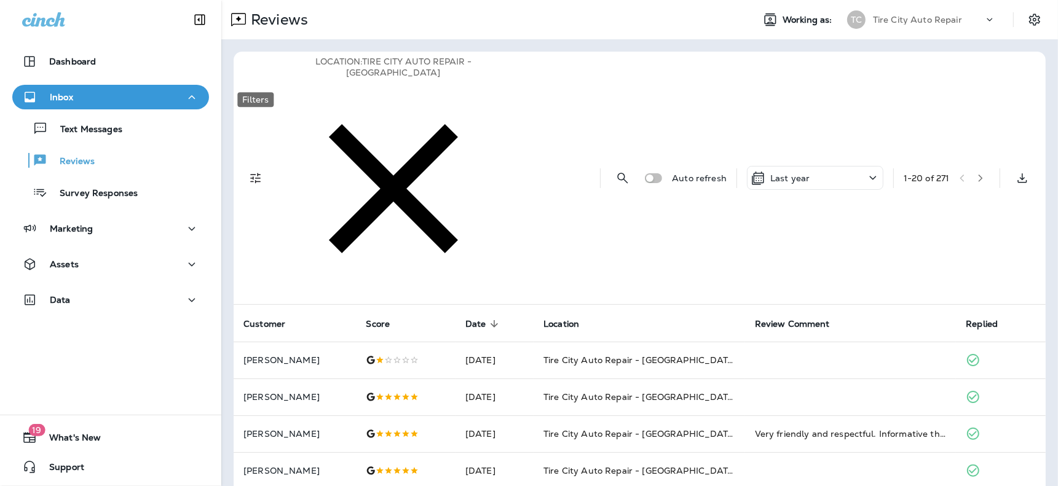
click at [264, 166] on button "Filters" at bounding box center [256, 178] width 25 height 25
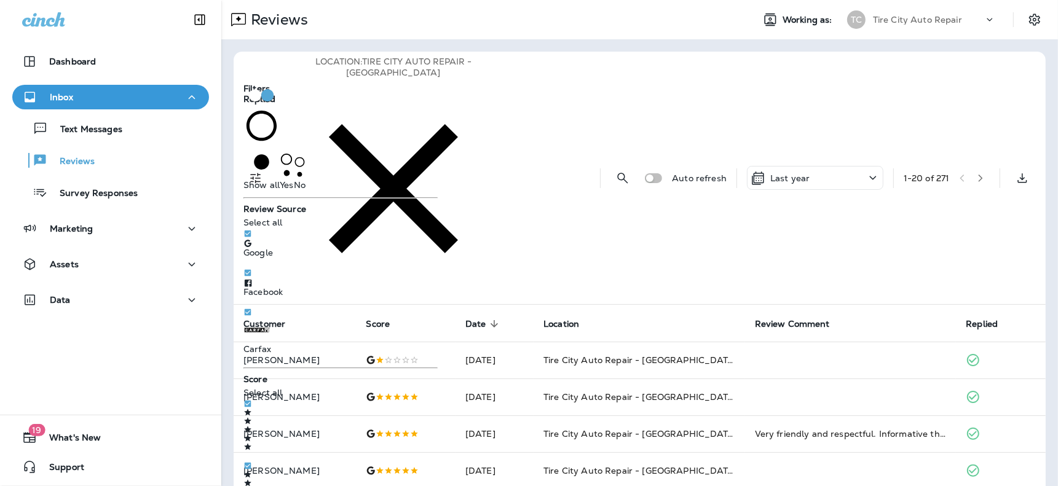
scroll to position [339, 0]
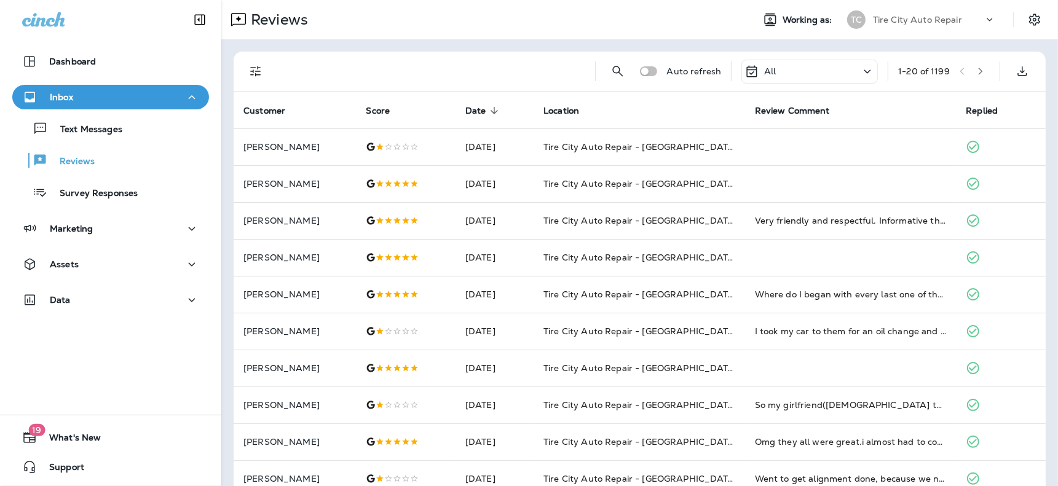
click at [77, 132] on p "Text Messages" at bounding box center [85, 130] width 74 height 12
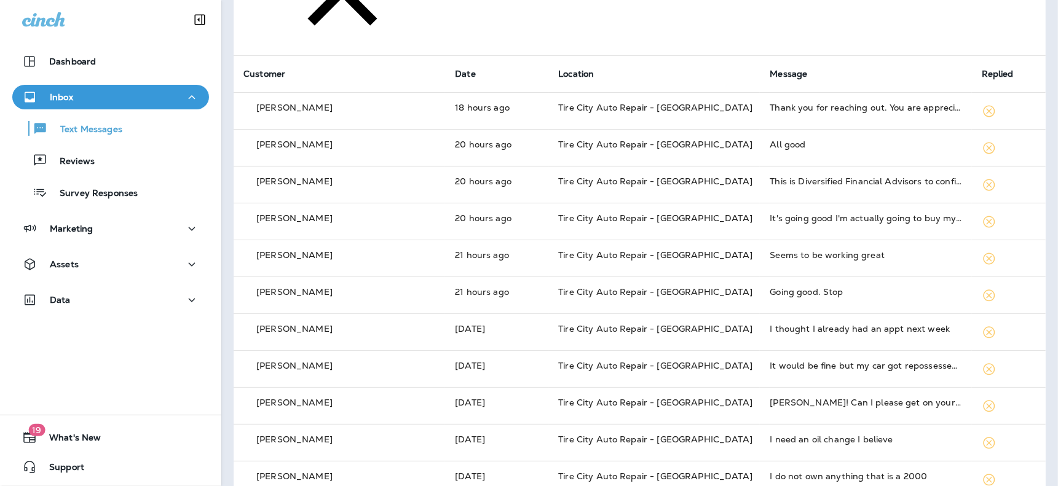
scroll to position [205, 0]
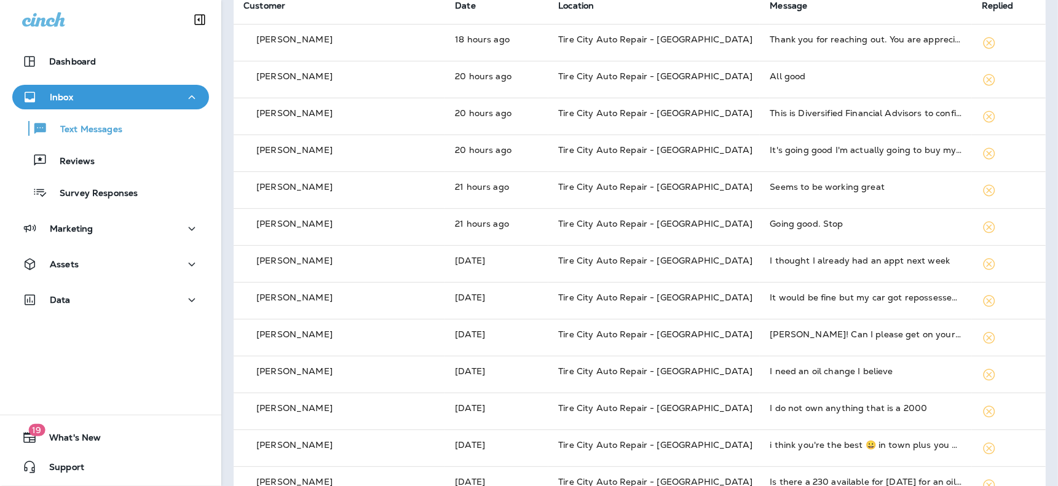
click at [712, 209] on td "Tire City Auto Repair - [GEOGRAPHIC_DATA]" at bounding box center [655, 227] width 212 height 37
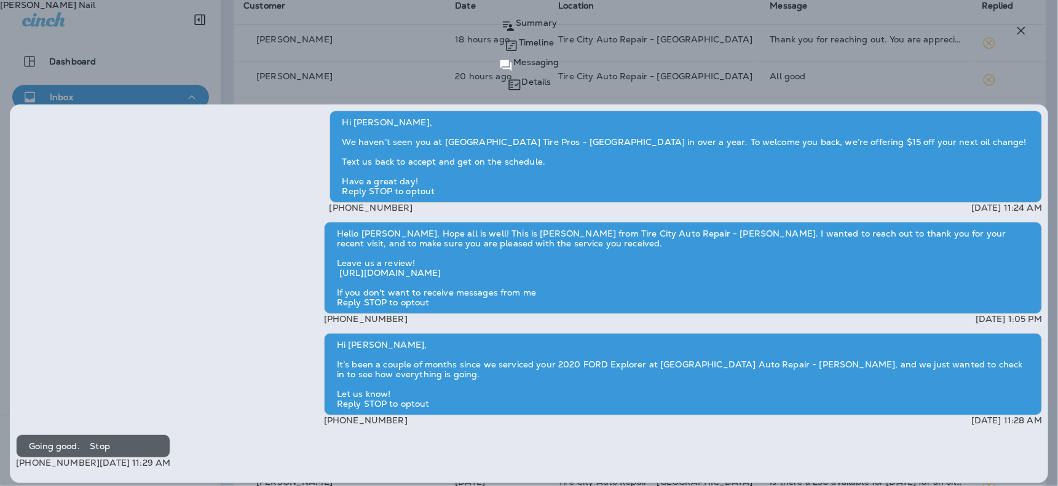
click at [557, 28] on p "Summary" at bounding box center [536, 23] width 41 height 10
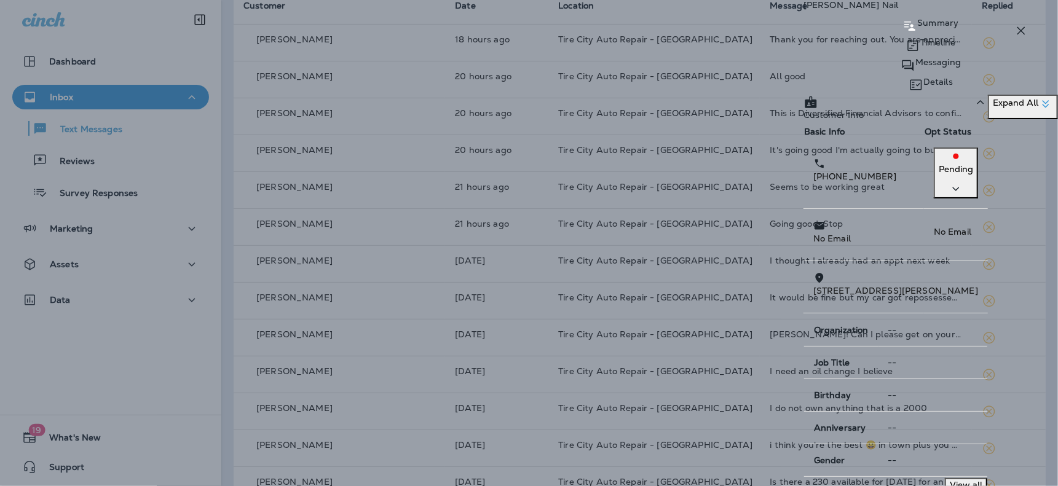
drag, startPoint x: 965, startPoint y: 187, endPoint x: 968, endPoint y: 200, distance: 13.3
click at [965, 186] on div "Pending" at bounding box center [956, 172] width 34 height 47
click at [983, 234] on button "Opt out" at bounding box center [952, 220] width 64 height 33
click at [82, 89] on button "Confirm" at bounding box center [60, 79] width 44 height 20
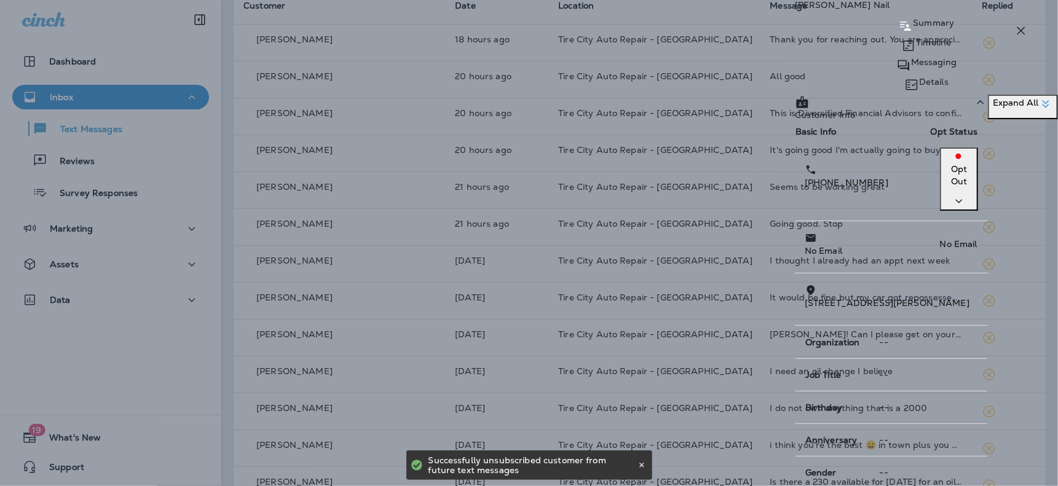
click at [1028, 29] on icon "button" at bounding box center [1021, 30] width 15 height 15
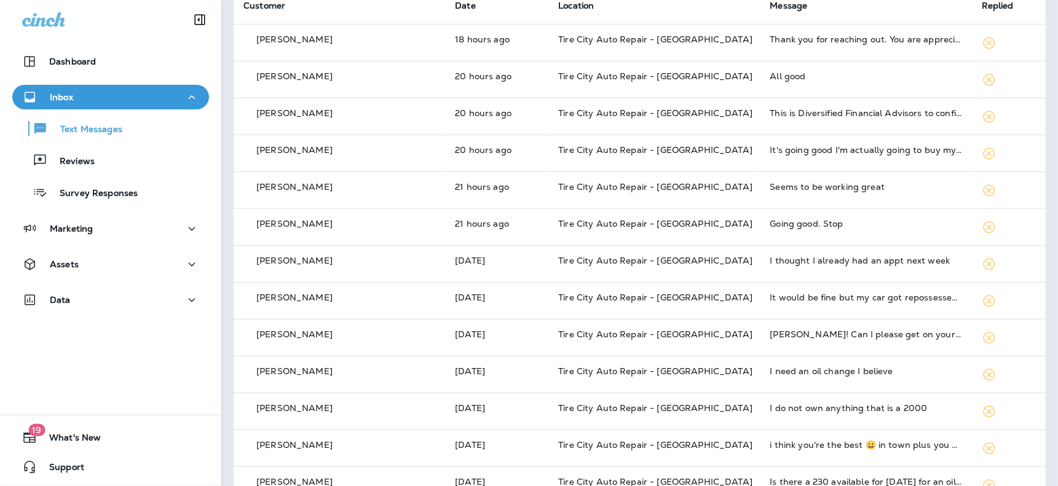
click at [902, 283] on td "It would be fine but my car got repossessed the next day" at bounding box center [866, 301] width 212 height 37
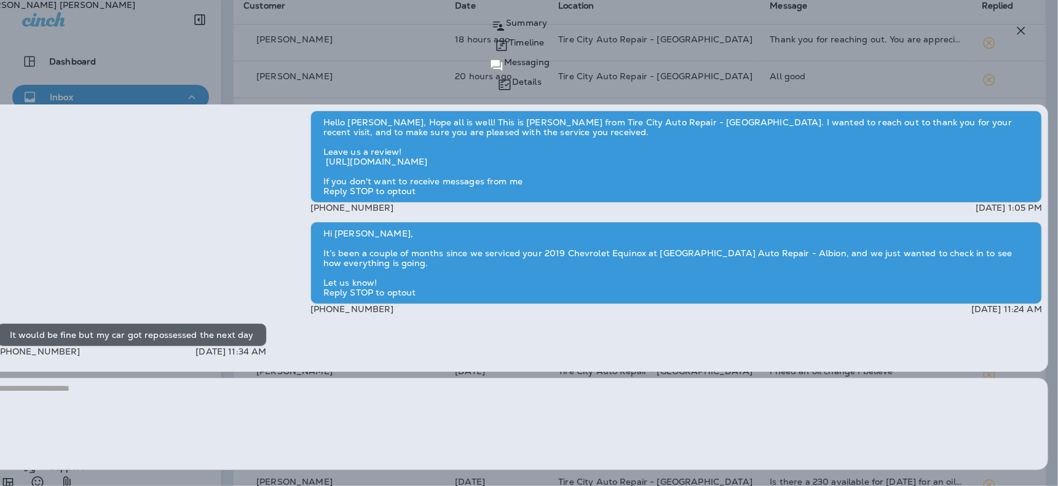
click at [704, 392] on textarea at bounding box center [520, 424] width 1058 height 92
click at [1021, 28] on icon "button" at bounding box center [1021, 30] width 15 height 15
